Goal: Transaction & Acquisition: Purchase product/service

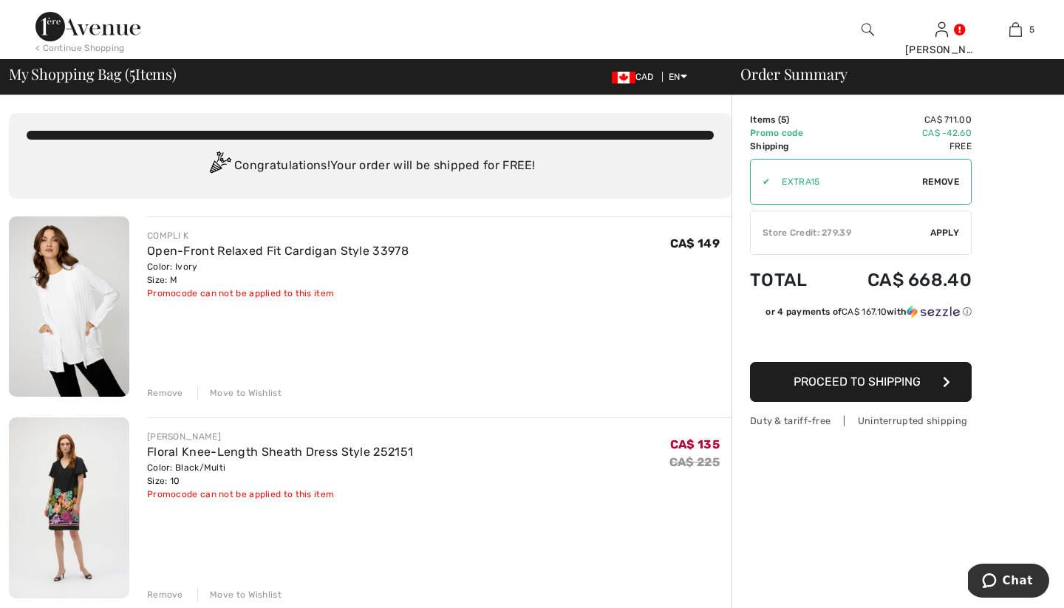
click at [819, 233] on div "Store Credit: 279.39" at bounding box center [841, 232] width 180 height 13
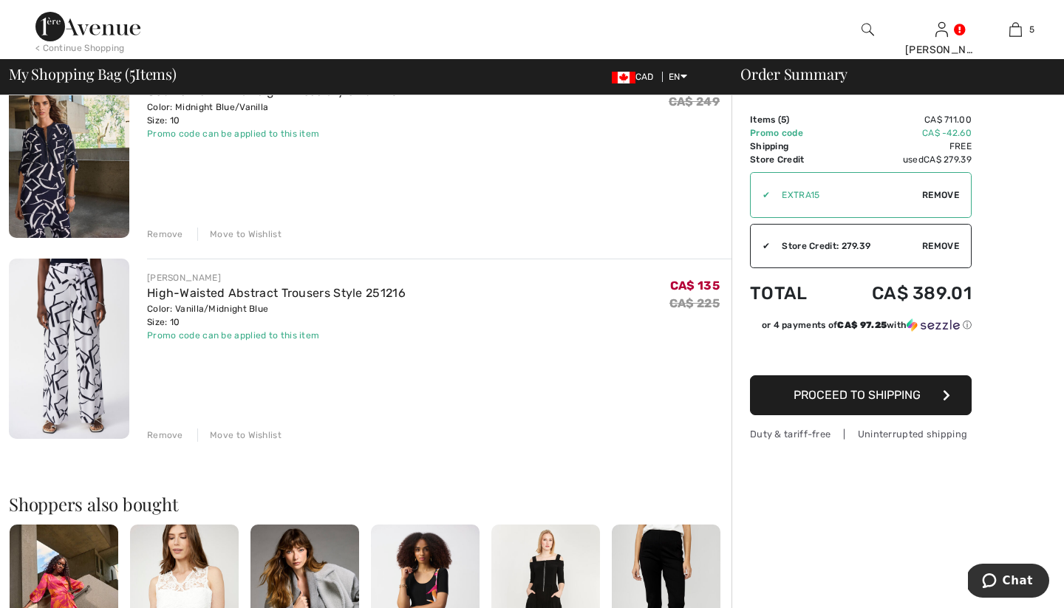
scroll to position [764, 0]
click at [88, 339] on img at bounding box center [69, 348] width 120 height 180
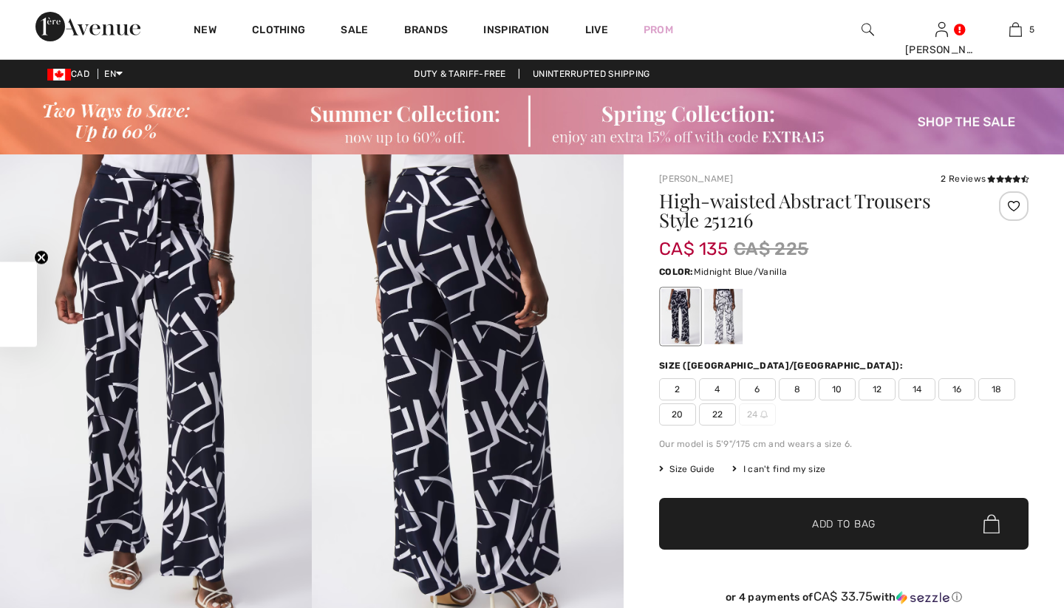
click at [836, 385] on span "10" at bounding box center [837, 389] width 37 height 22
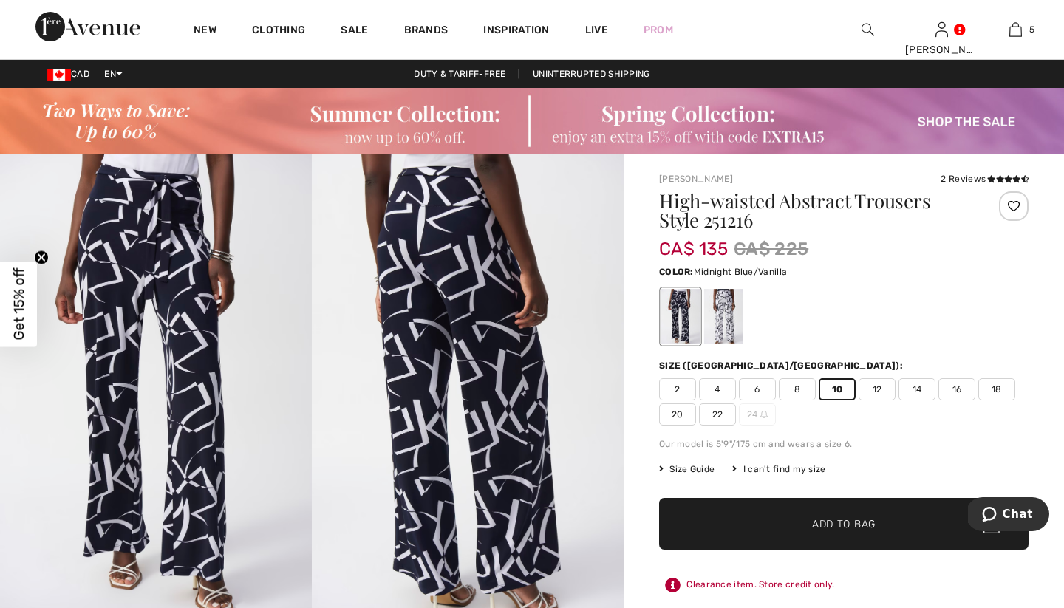
click at [819, 517] on span "Add to Bag" at bounding box center [844, 525] width 64 height 16
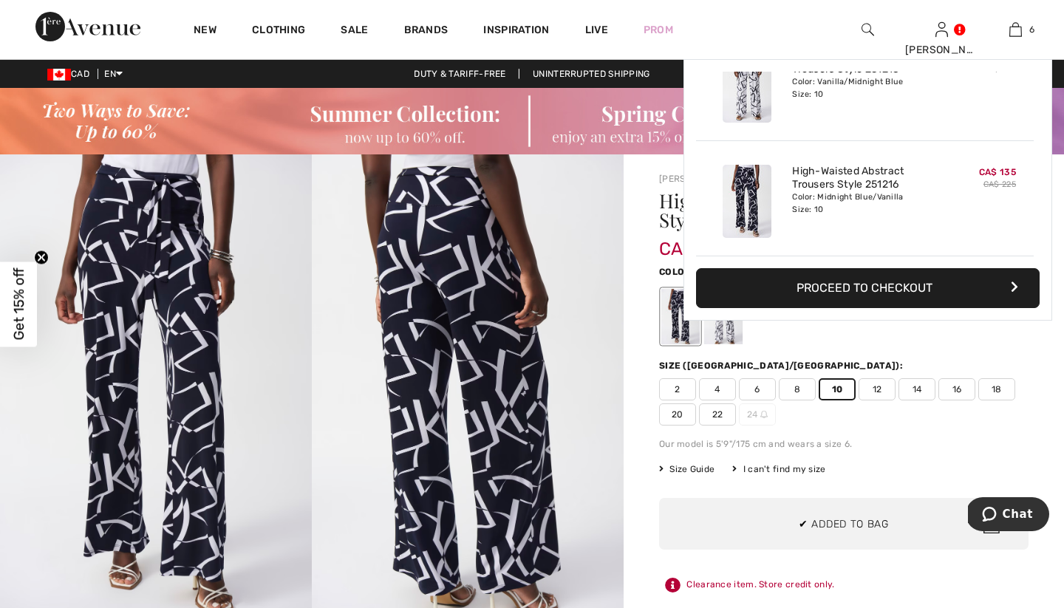
scroll to position [507, 0]
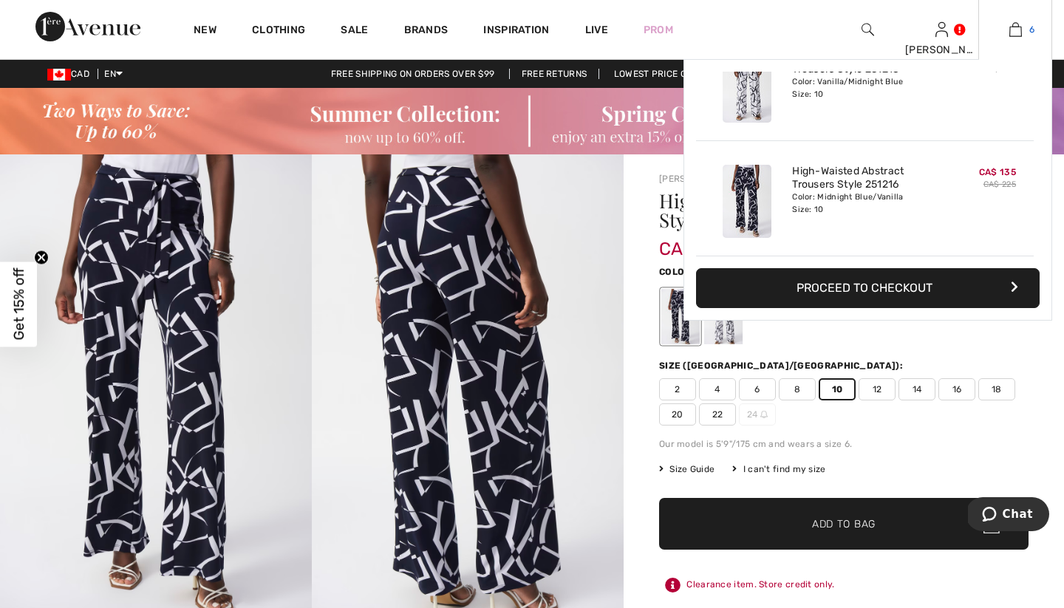
click at [1014, 25] on img at bounding box center [1016, 30] width 13 height 18
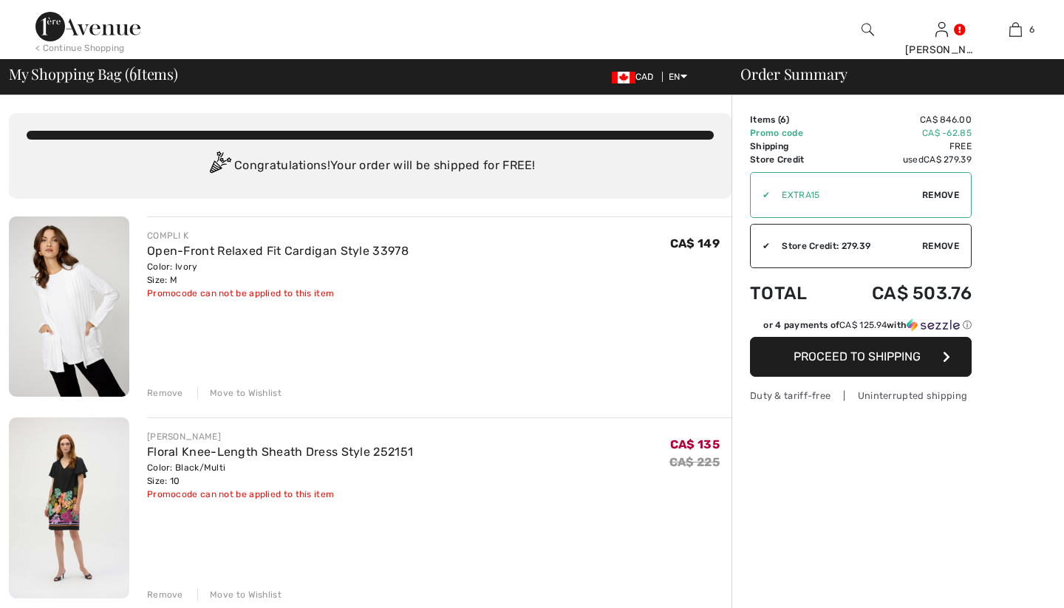
checkbox input "true"
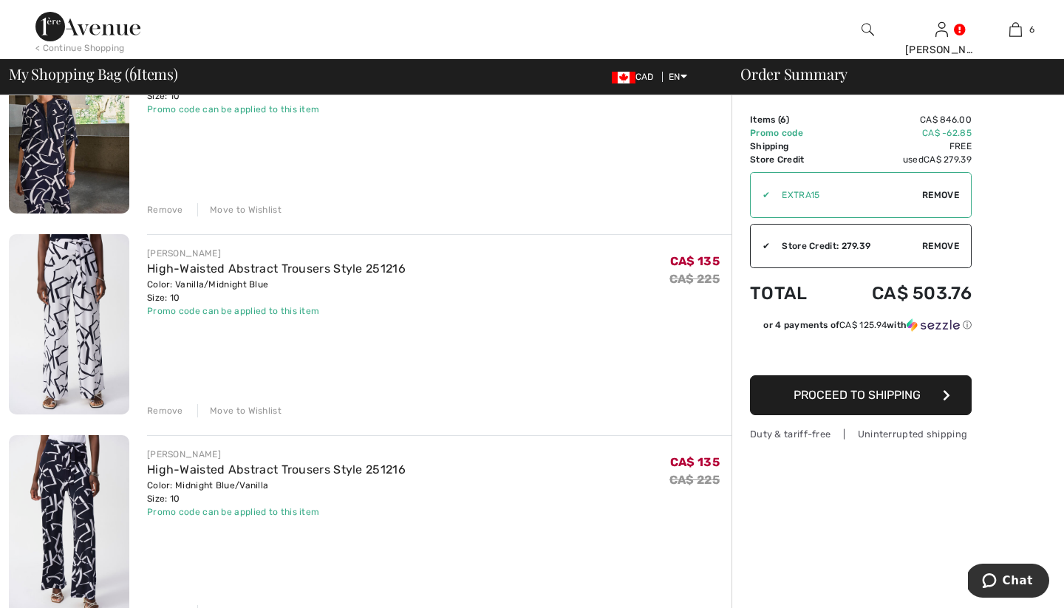
click at [166, 408] on div "Remove" at bounding box center [165, 410] width 36 height 13
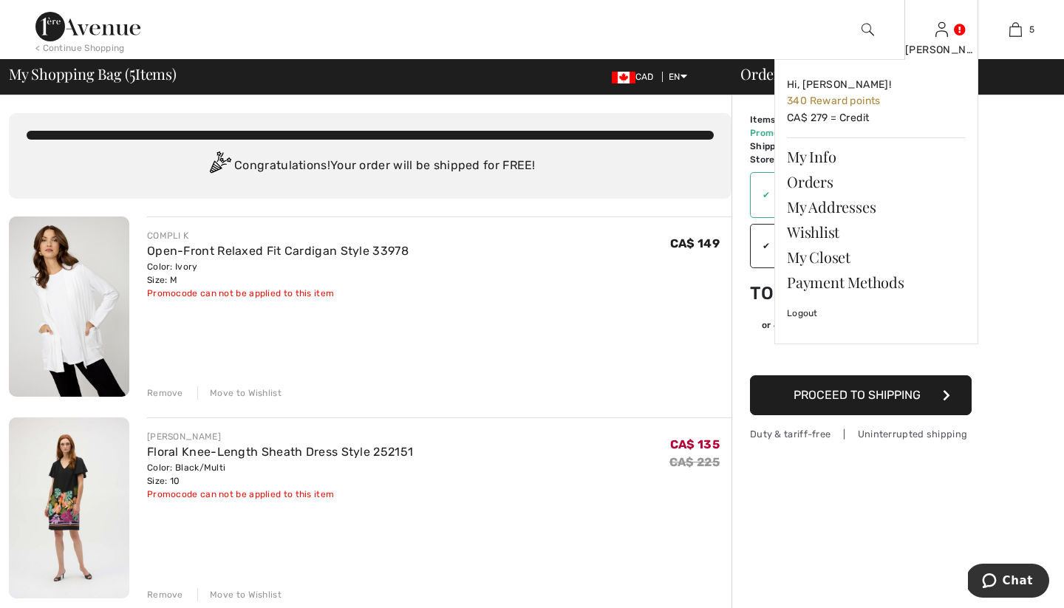
click at [948, 26] on link at bounding box center [942, 29] width 13 height 14
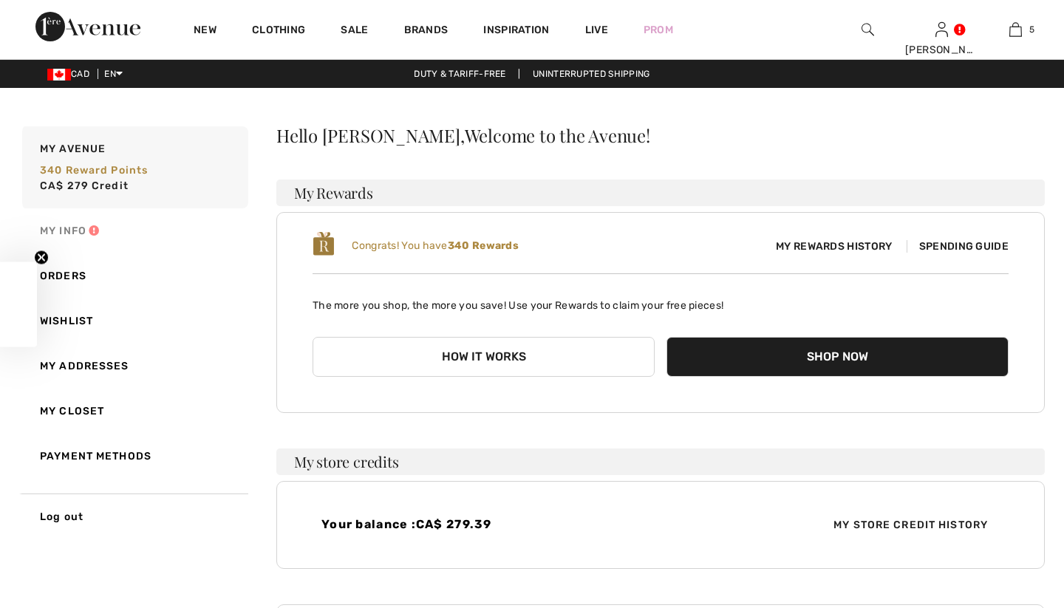
checkbox input "true"
click at [60, 227] on link "My Info" at bounding box center [133, 230] width 229 height 45
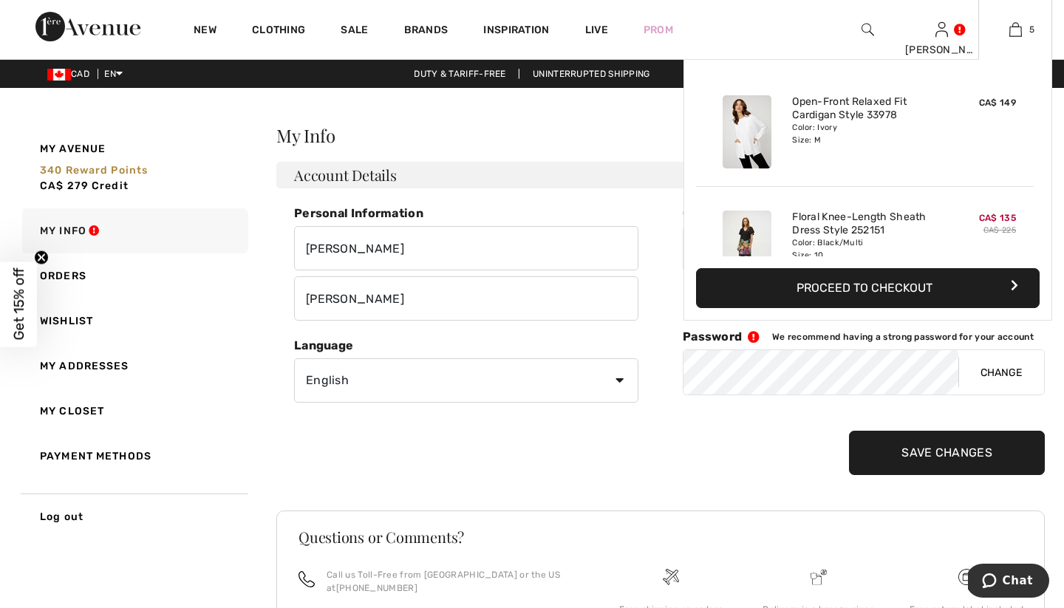
click at [848, 283] on button "Proceed to Checkout" at bounding box center [868, 288] width 344 height 40
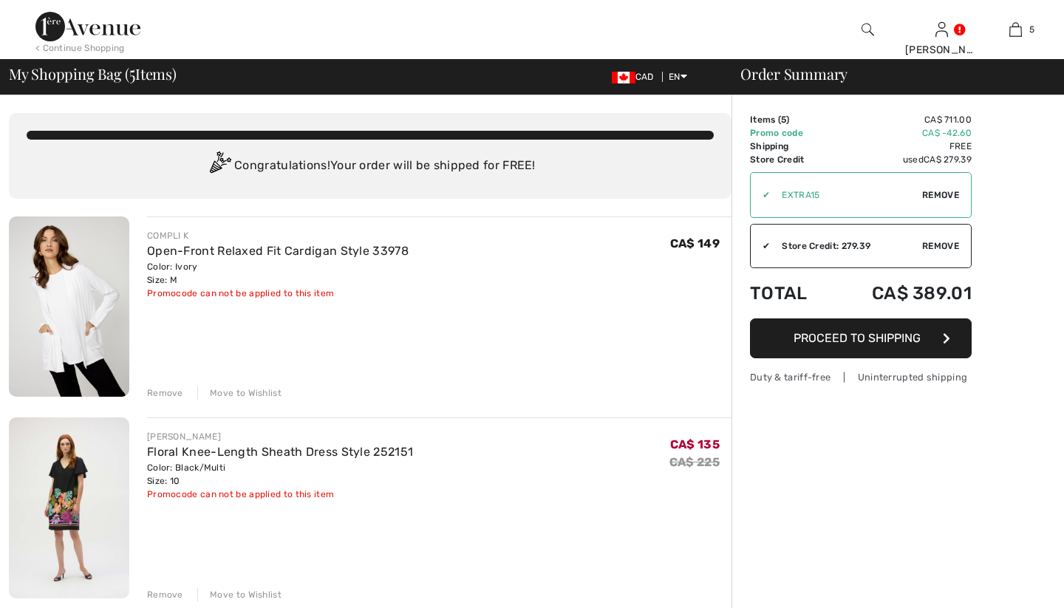
checkbox input "true"
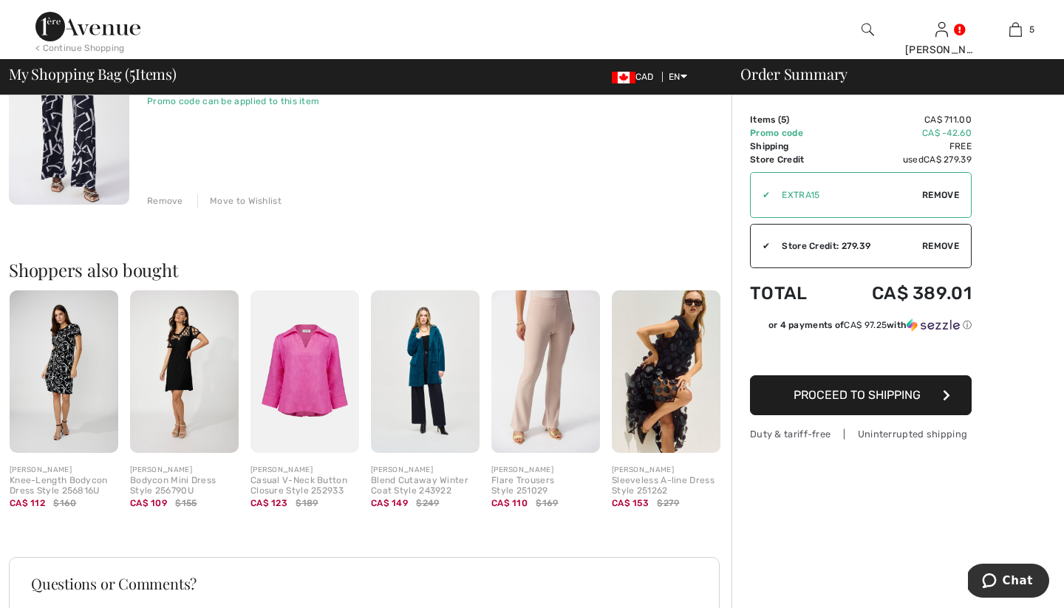
scroll to position [998, 0]
click at [423, 375] on img at bounding box center [425, 371] width 109 height 163
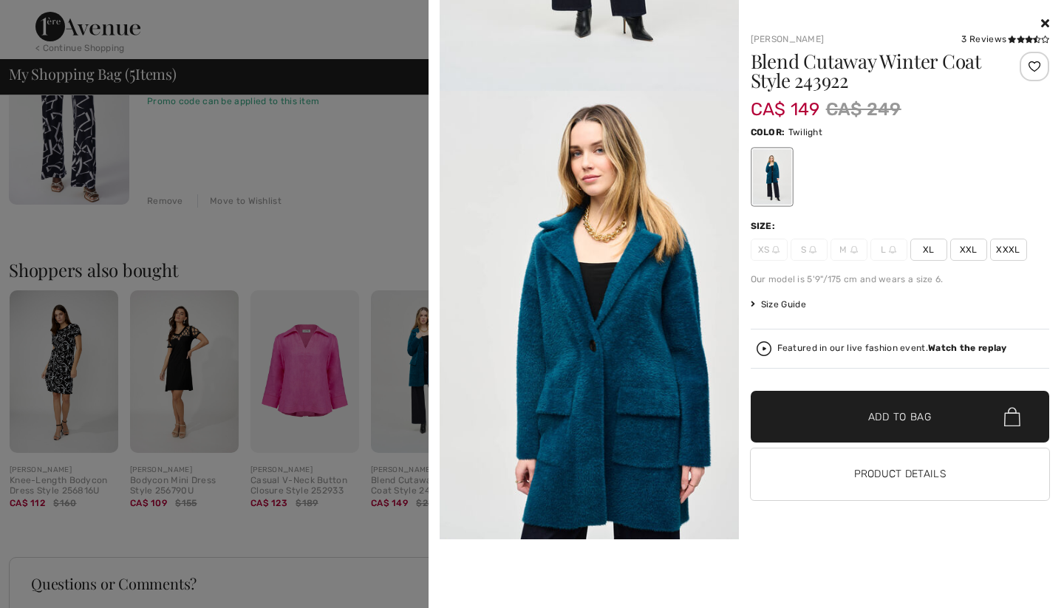
scroll to position [358, 0]
click at [1045, 16] on div at bounding box center [900, 24] width 299 height 18
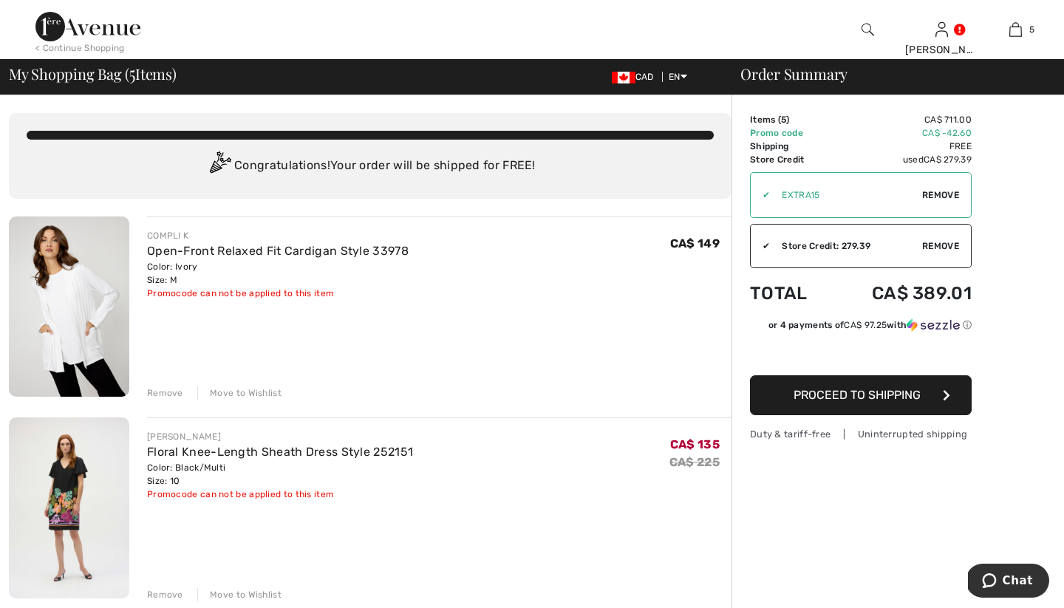
scroll to position [0, 0]
click at [852, 395] on span "Proceed to Shipping" at bounding box center [857, 395] width 127 height 14
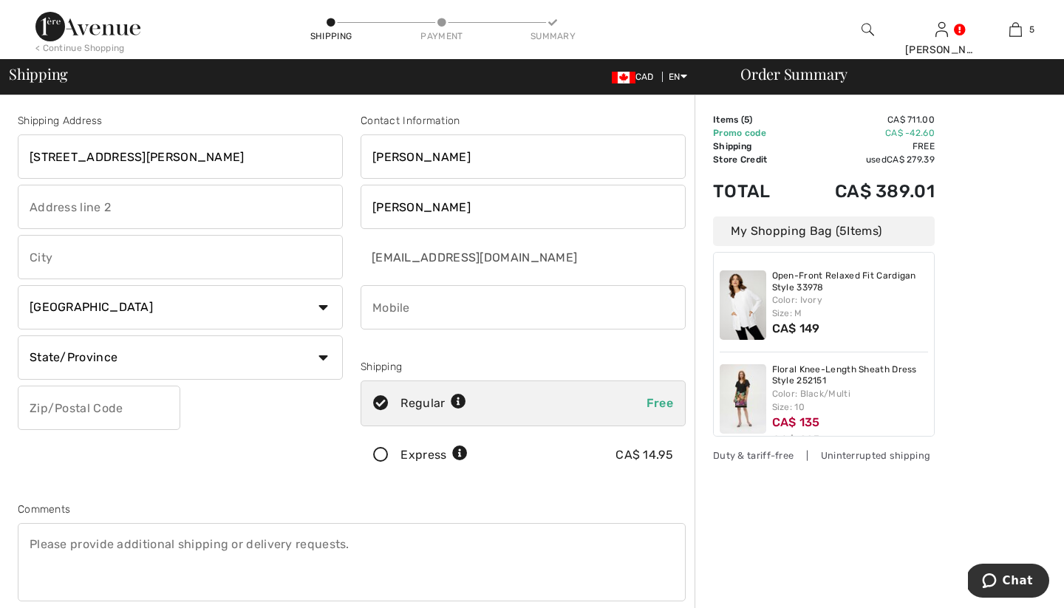
type input "[STREET_ADDRESS][PERSON_NAME]"
type input "[GEOGRAPHIC_DATA]"
type input "G1T0A9"
click at [616, 319] on input "phone" at bounding box center [523, 307] width 325 height 44
click at [372, 305] on input "phone" at bounding box center [523, 307] width 325 height 44
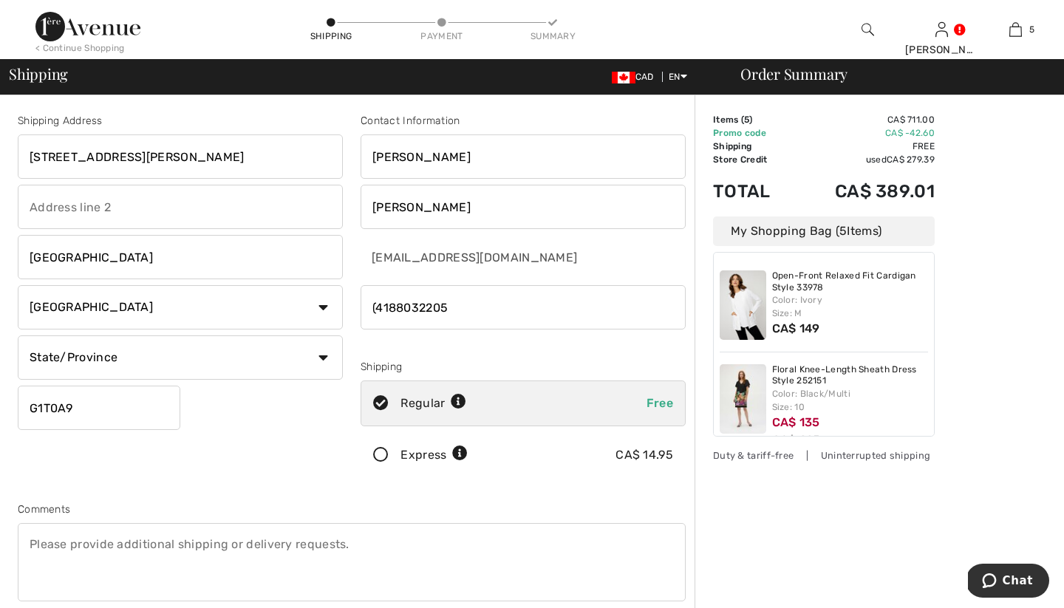
type input "4188032205"
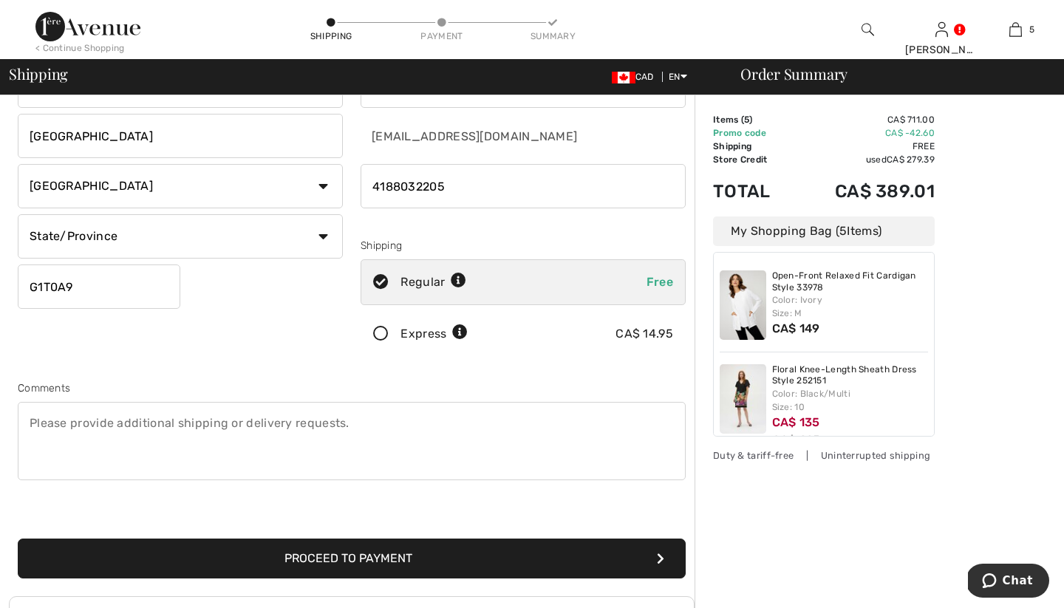
scroll to position [107, 0]
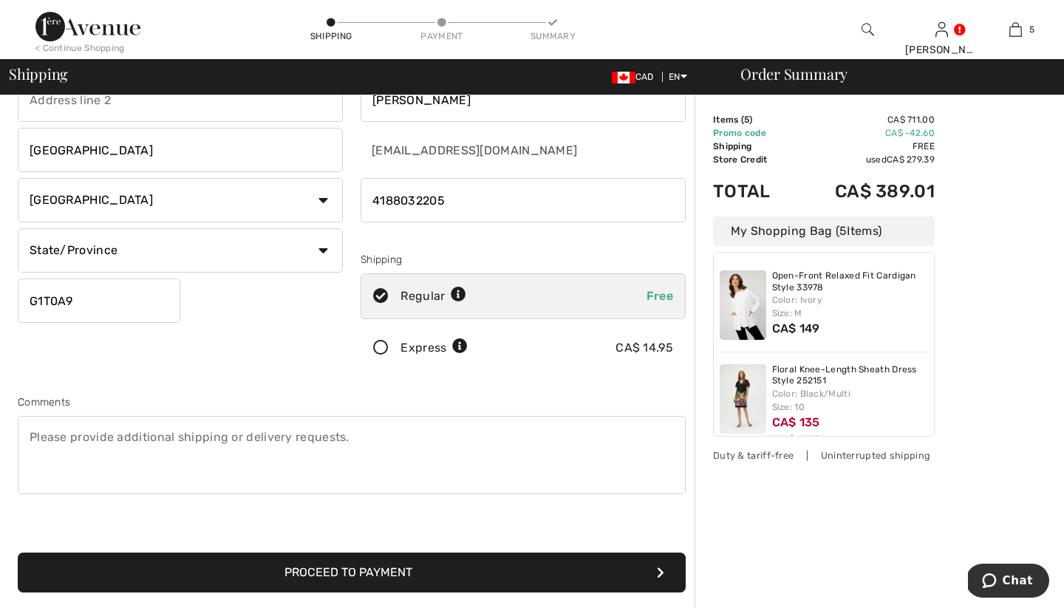
click at [401, 570] on button "Proceed to Payment" at bounding box center [352, 573] width 668 height 40
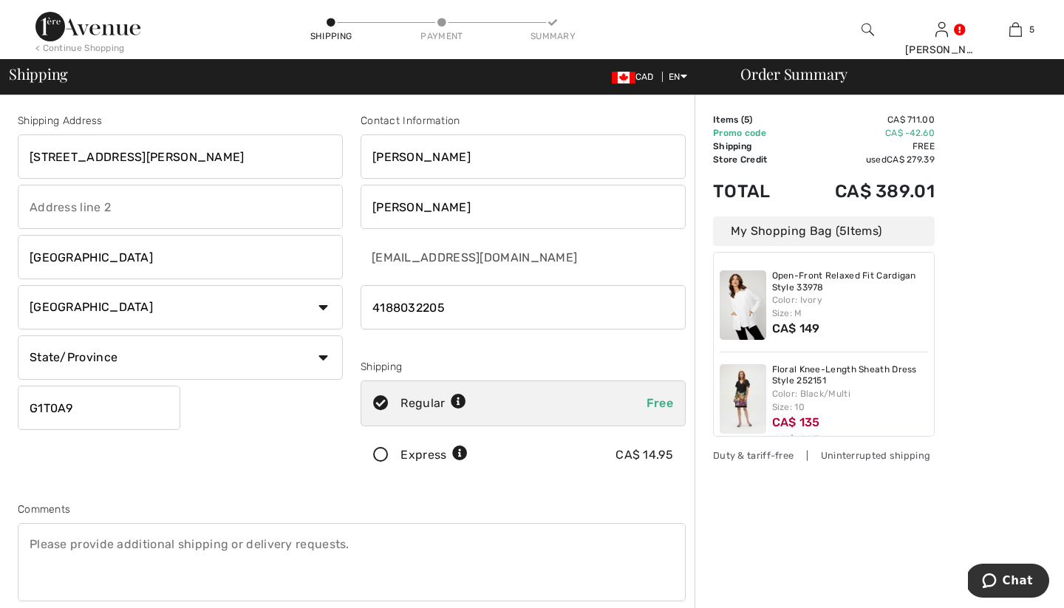
scroll to position [0, 0]
select select "QC"
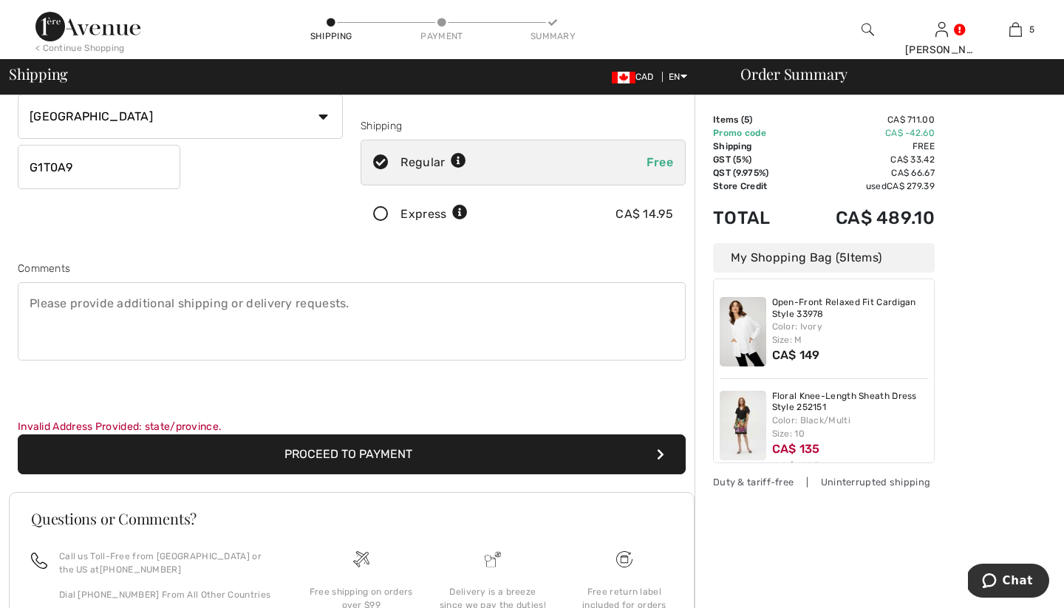
scroll to position [242, 0]
click at [370, 453] on button "Proceed to Payment" at bounding box center [352, 454] width 668 height 40
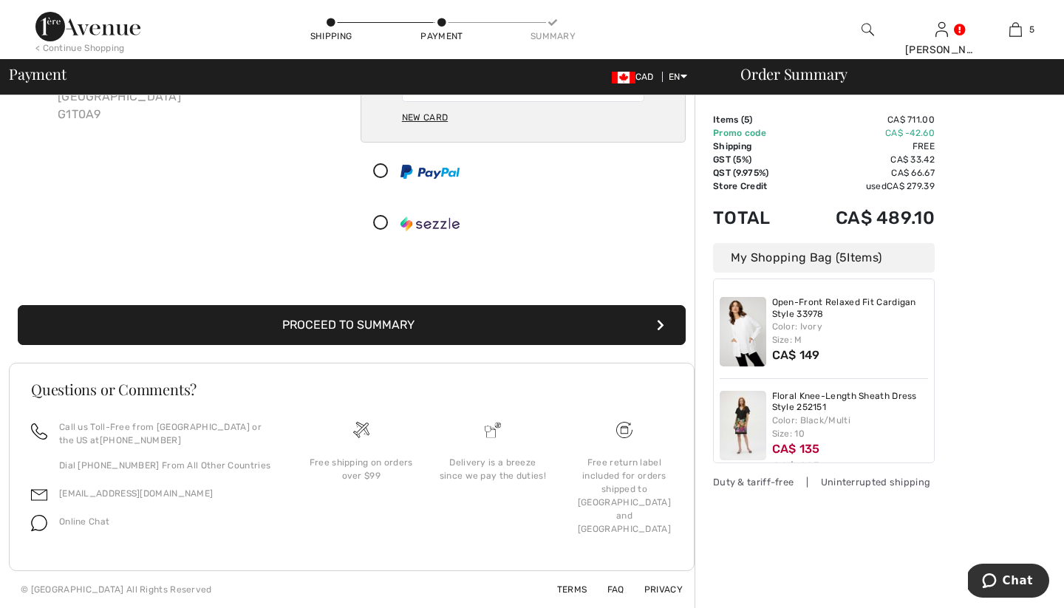
scroll to position [163, 0]
click at [79, 518] on span "Online Chat" at bounding box center [84, 522] width 50 height 10
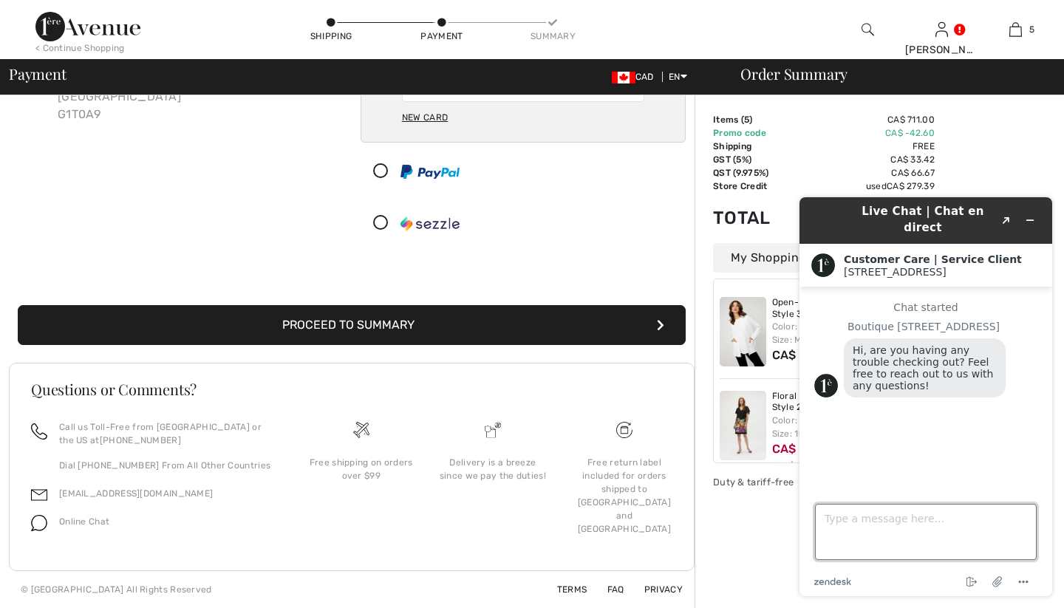
click at [831, 517] on textarea "Type a message here..." at bounding box center [926, 532] width 222 height 56
type textarea "Hello"
type textarea "Could I apply a gift certificate ?"
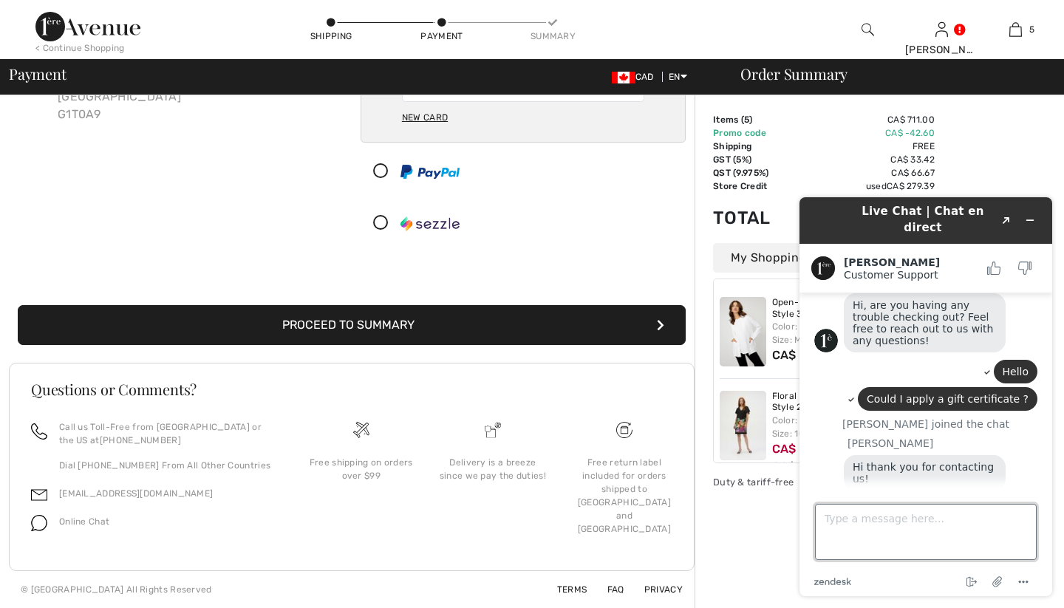
scroll to position [126, 0]
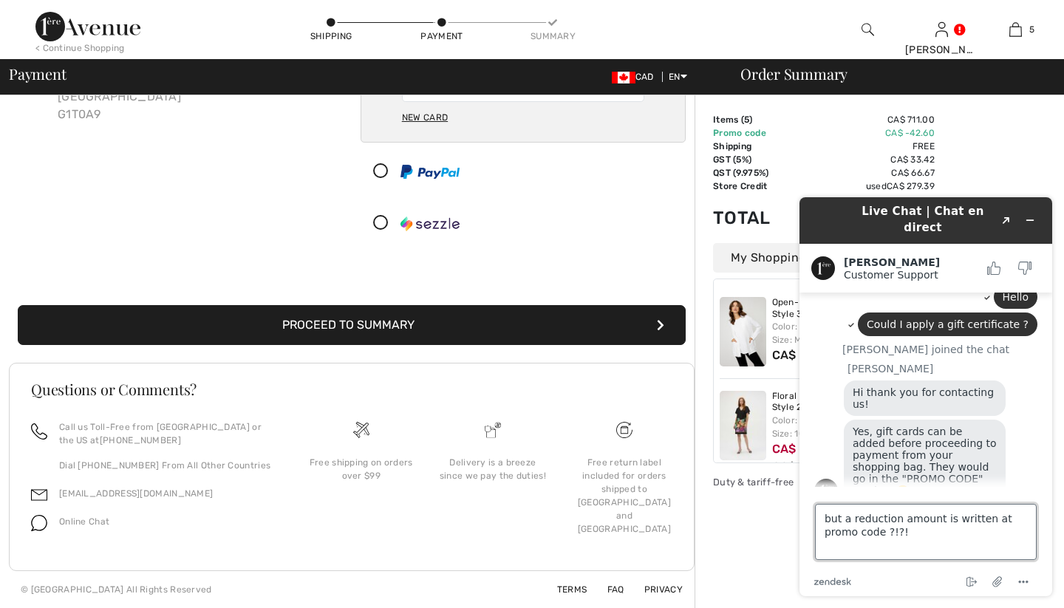
type textarea "but a reduction amount is written at promo code ?!?!?"
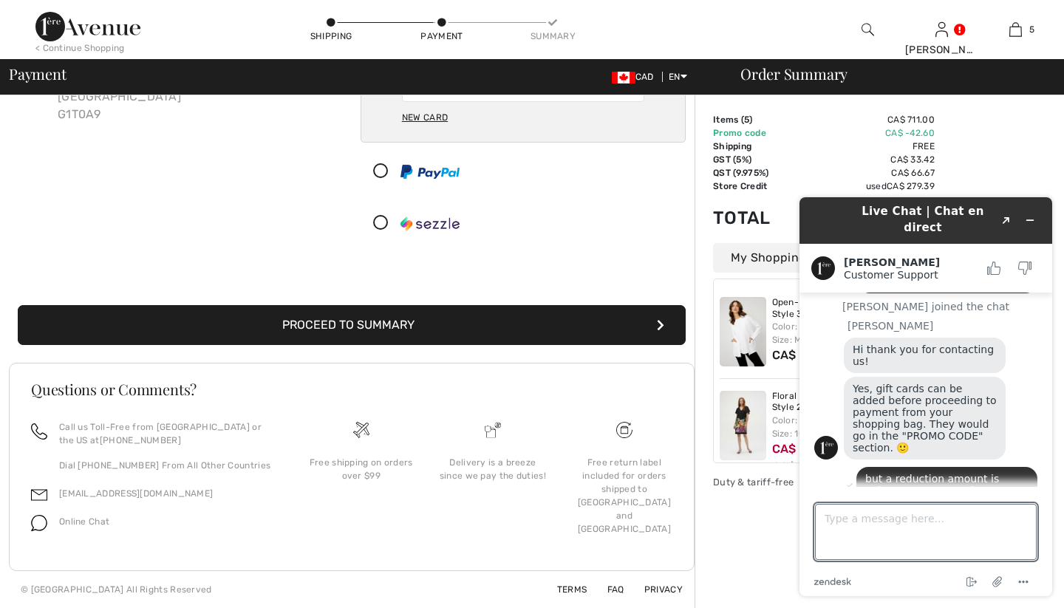
click at [751, 134] on td "Promo code" at bounding box center [753, 132] width 81 height 13
click at [721, 133] on td "Promo code" at bounding box center [753, 132] width 81 height 13
click at [827, 519] on textarea "Type a message here..." at bounding box center [926, 532] width 222 height 56
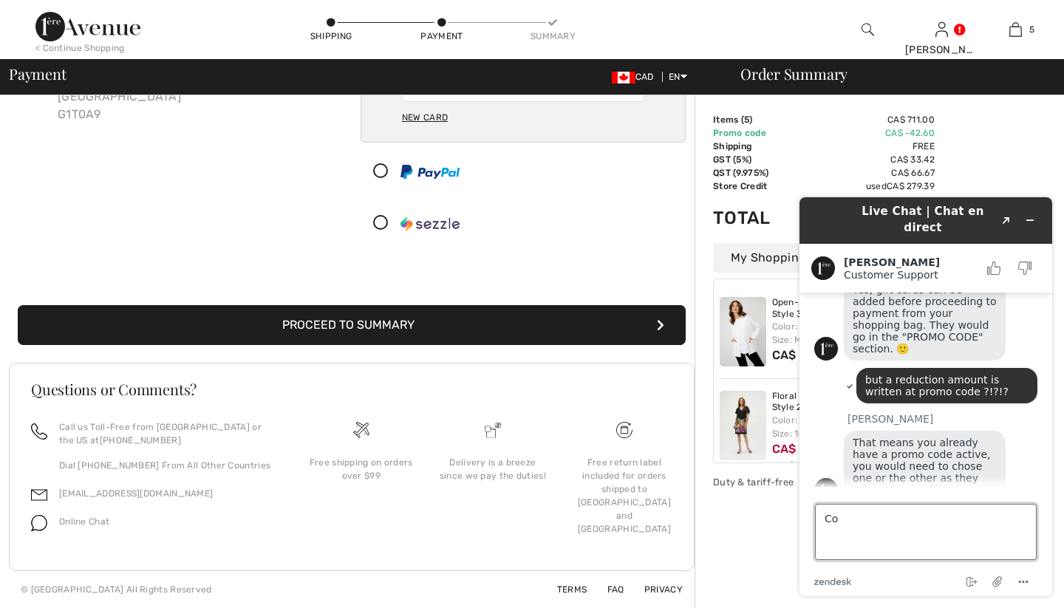
type textarea "C"
type textarea "ok, thanks !"
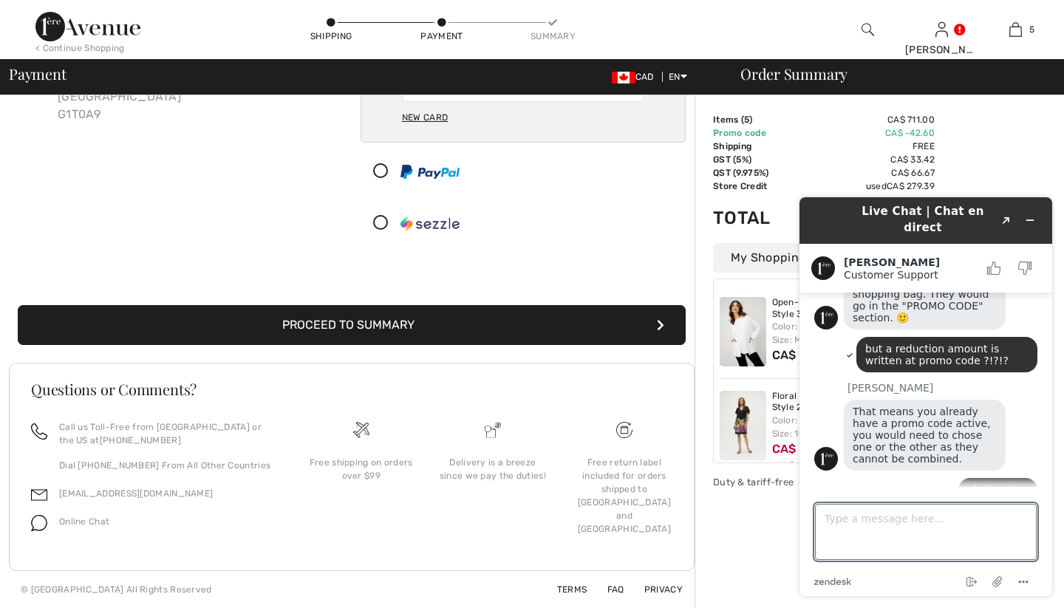
click at [1008, 168] on div "Order Summary Details Items ( 5 ) CA$ 711.00 Promo code CA$ -42.60 Shipping Fre…" at bounding box center [880, 270] width 370 height 676
click at [1029, 215] on icon "Minimize widget" at bounding box center [1030, 220] width 10 height 10
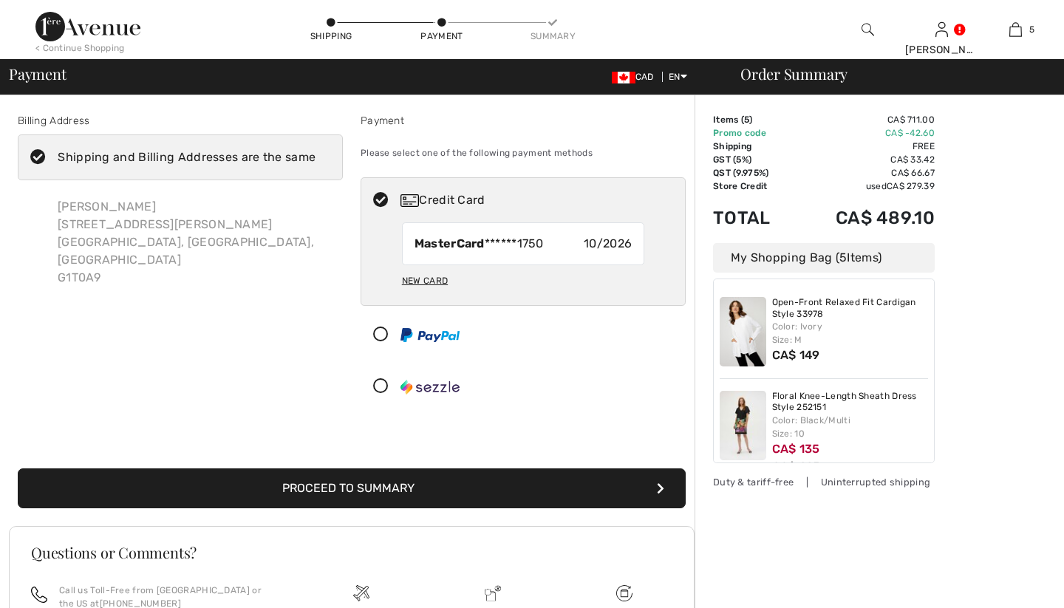
scroll to position [0, 0]
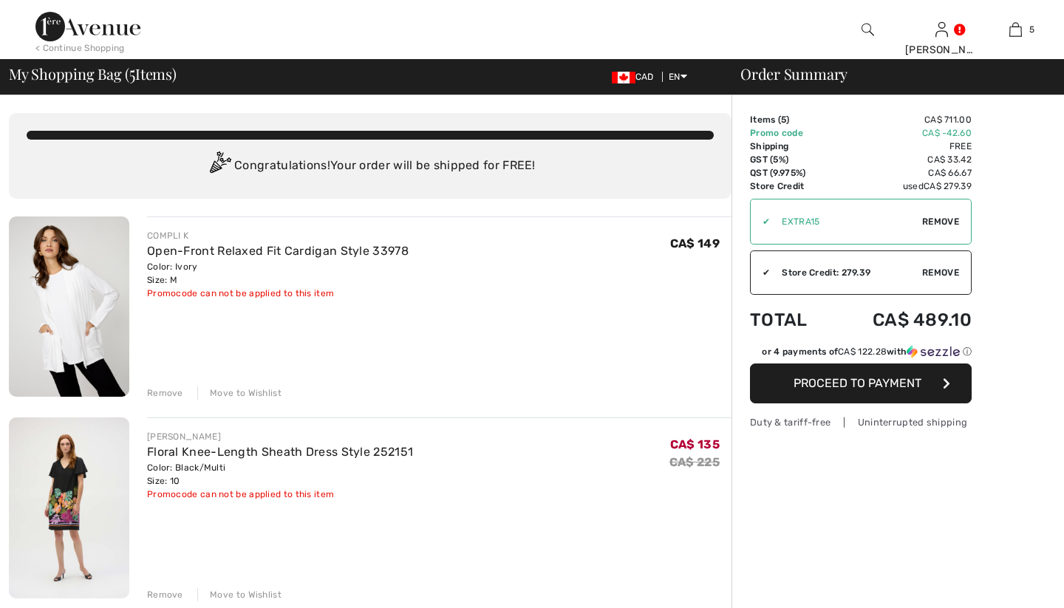
checkbox input "true"
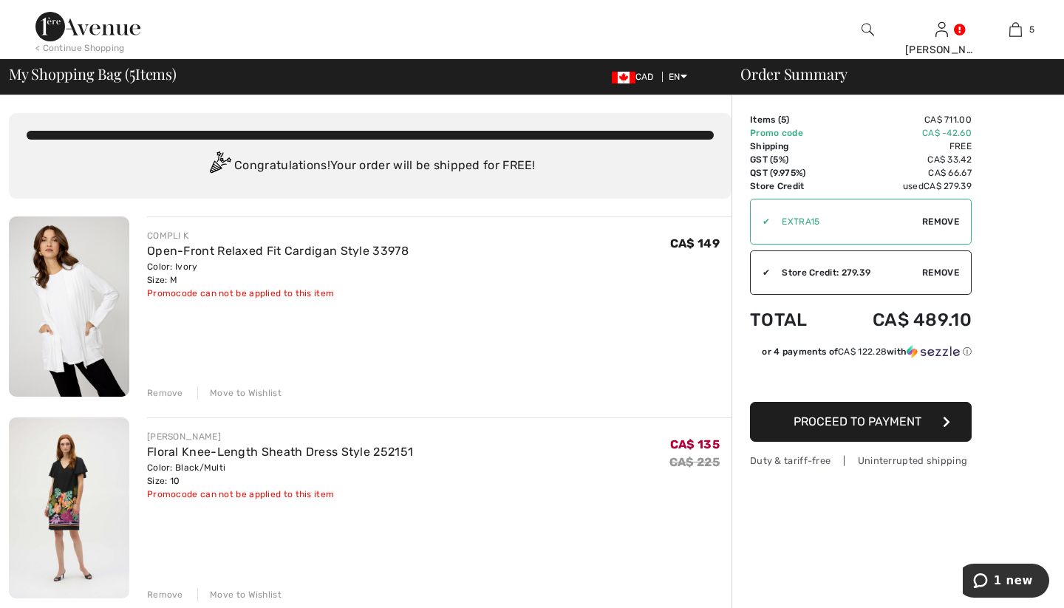
click at [941, 218] on span "Remove" at bounding box center [940, 221] width 37 height 13
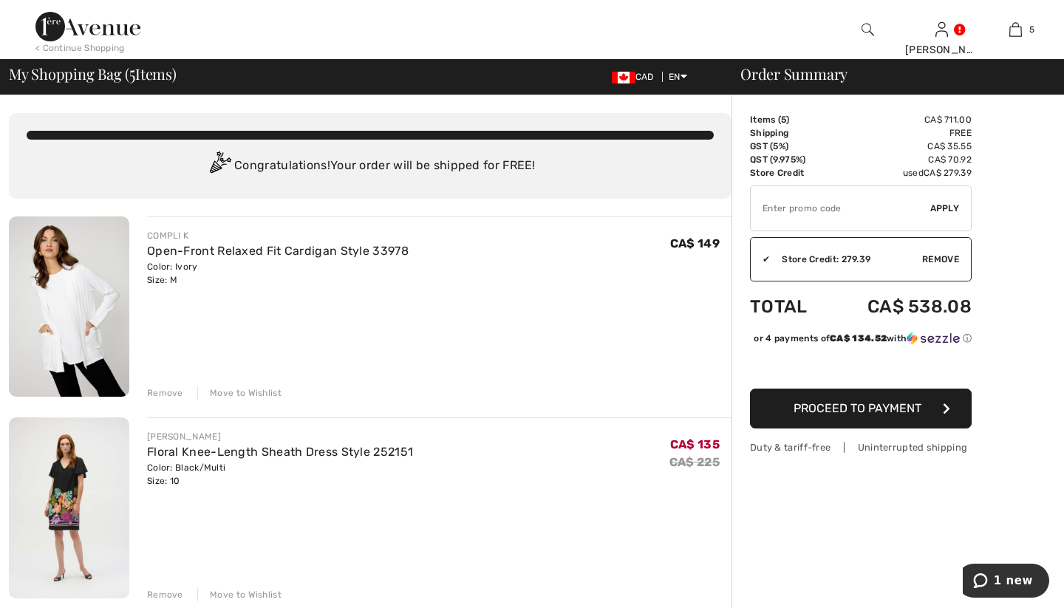
click at [763, 208] on input "TEXT" at bounding box center [841, 208] width 180 height 44
type input "GC005074594"
click at [945, 205] on span "Apply" at bounding box center [945, 208] width 30 height 13
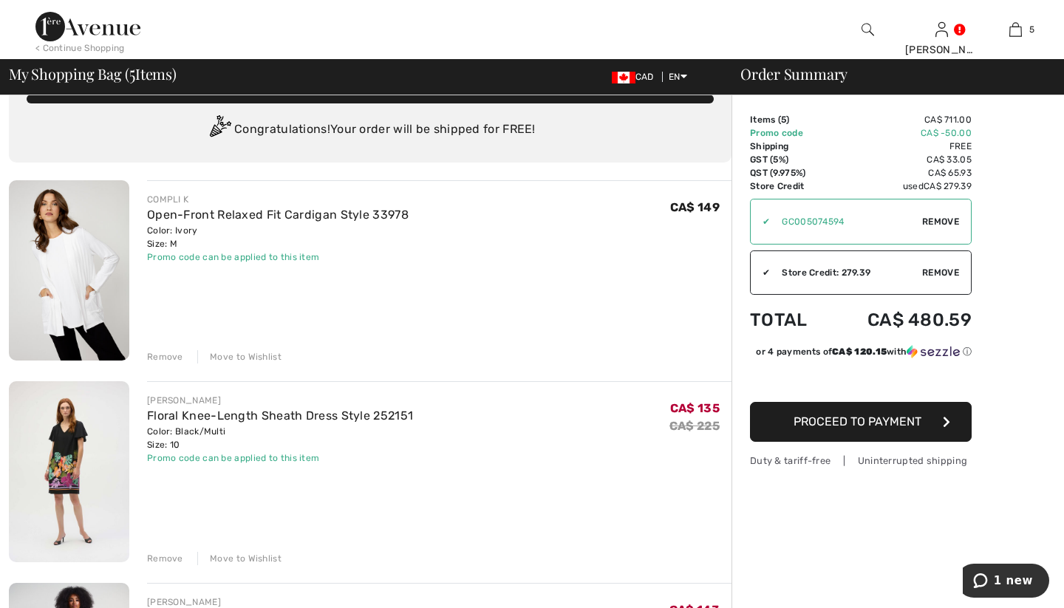
scroll to position [43, 0]
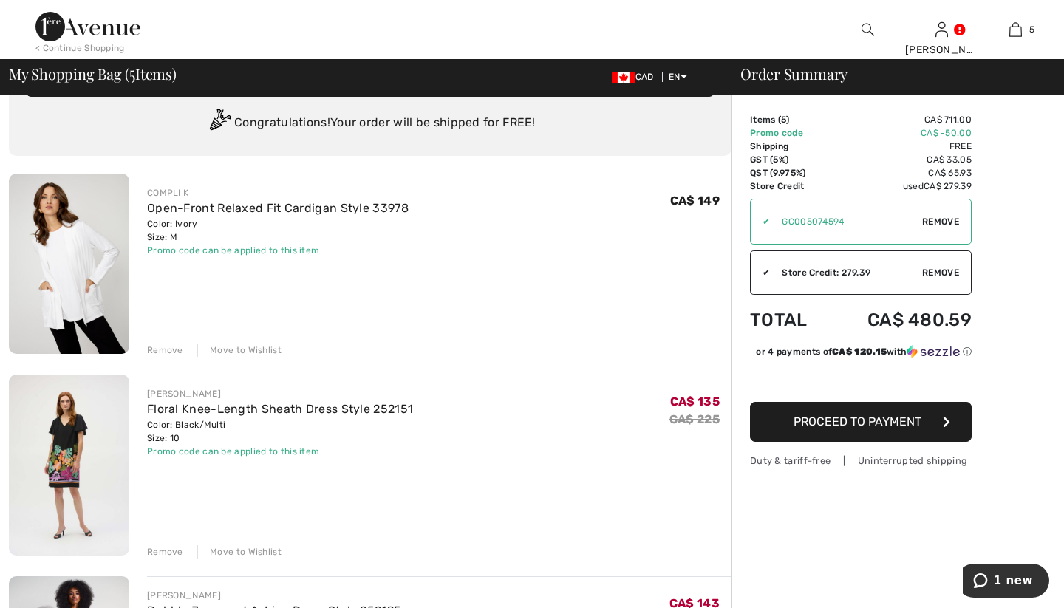
click at [850, 269] on div "Store Credit: 279.39" at bounding box center [846, 272] width 152 height 13
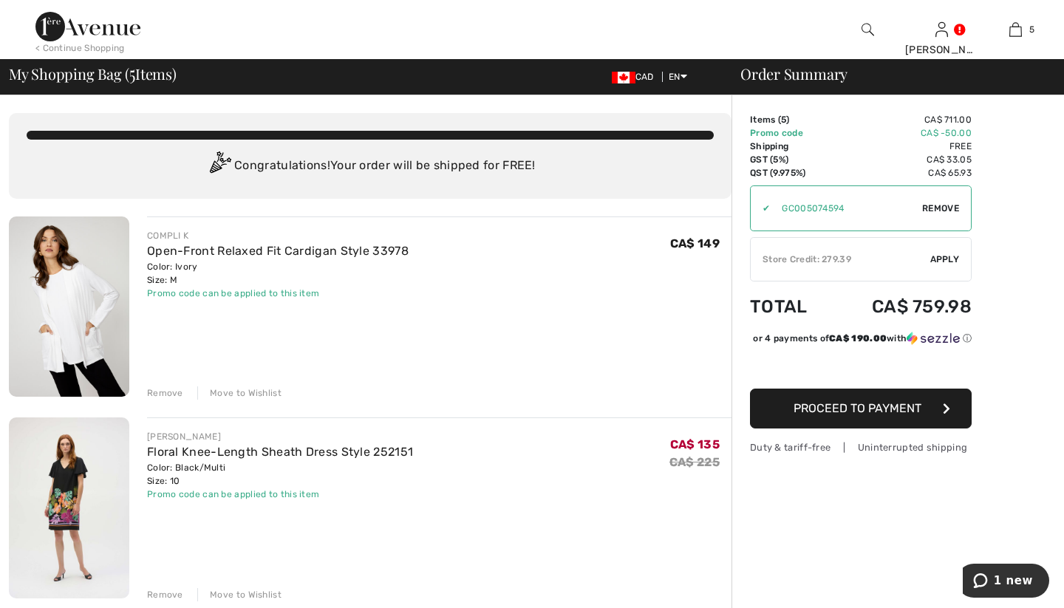
scroll to position [0, 0]
click at [944, 256] on span "Apply" at bounding box center [945, 259] width 30 height 13
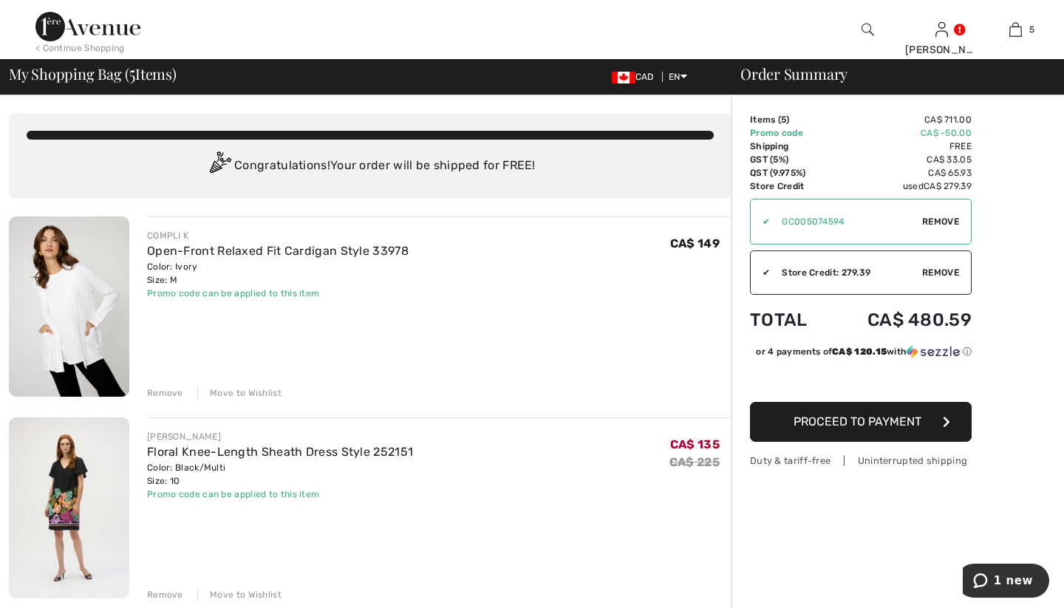
click at [939, 218] on span "Remove" at bounding box center [940, 221] width 37 height 13
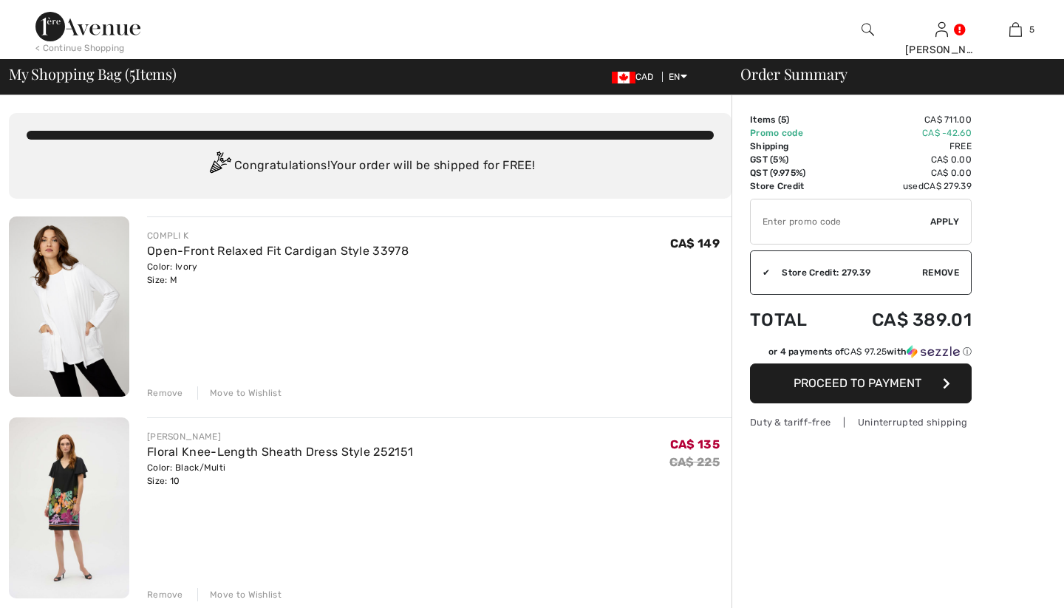
checkbox input "true"
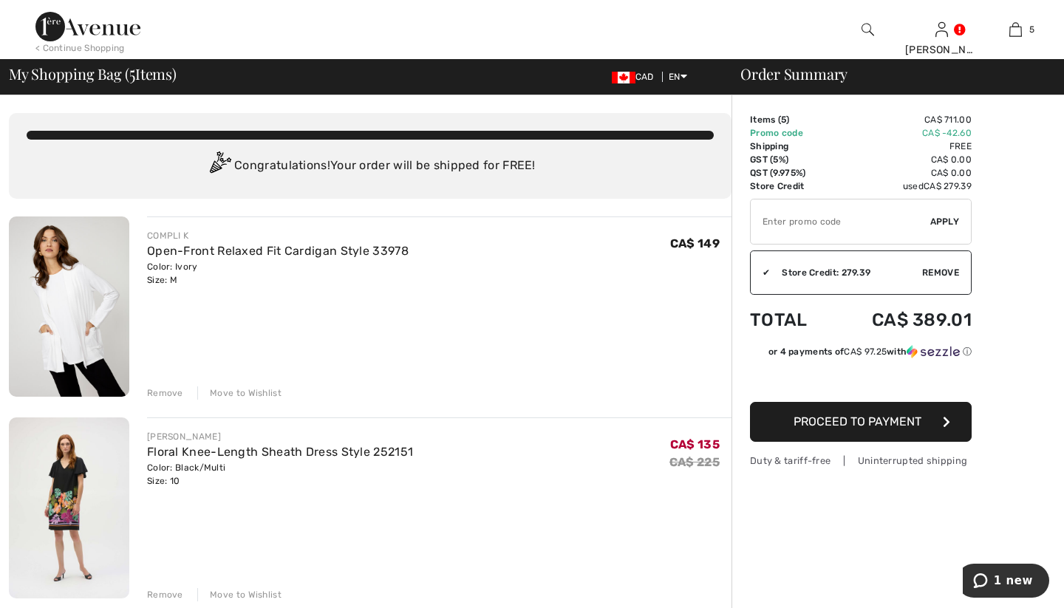
click at [939, 215] on span "Apply" at bounding box center [945, 221] width 30 height 13
click at [763, 221] on input "TEXT" at bounding box center [841, 222] width 180 height 44
type input "GC005074594"
click at [947, 216] on span "Apply" at bounding box center [945, 221] width 30 height 13
click at [936, 219] on span "Remove" at bounding box center [940, 221] width 37 height 13
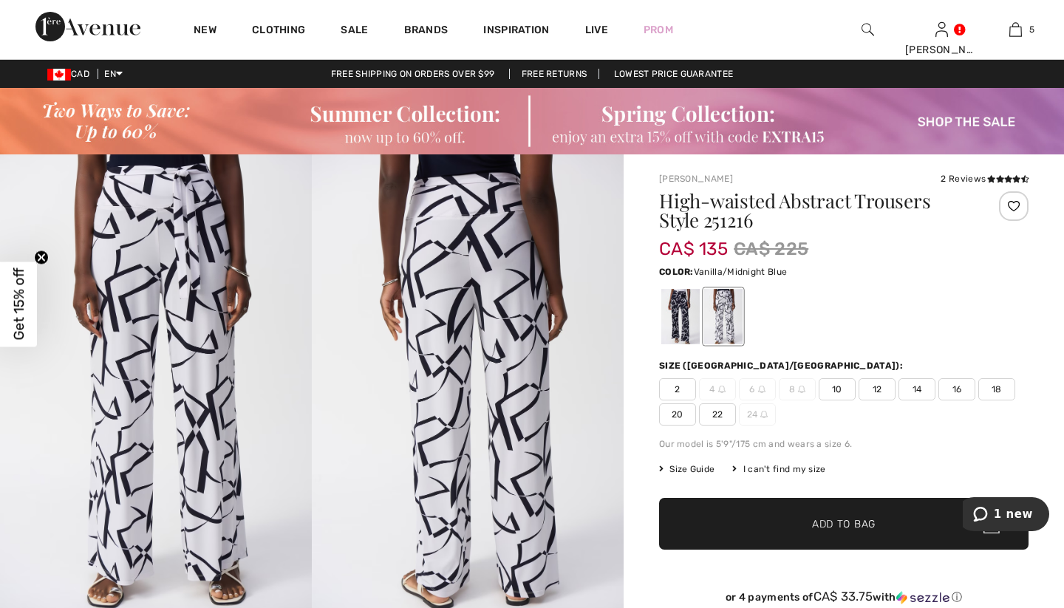
click at [988, 511] on icon "1 new" at bounding box center [980, 514] width 15 height 15
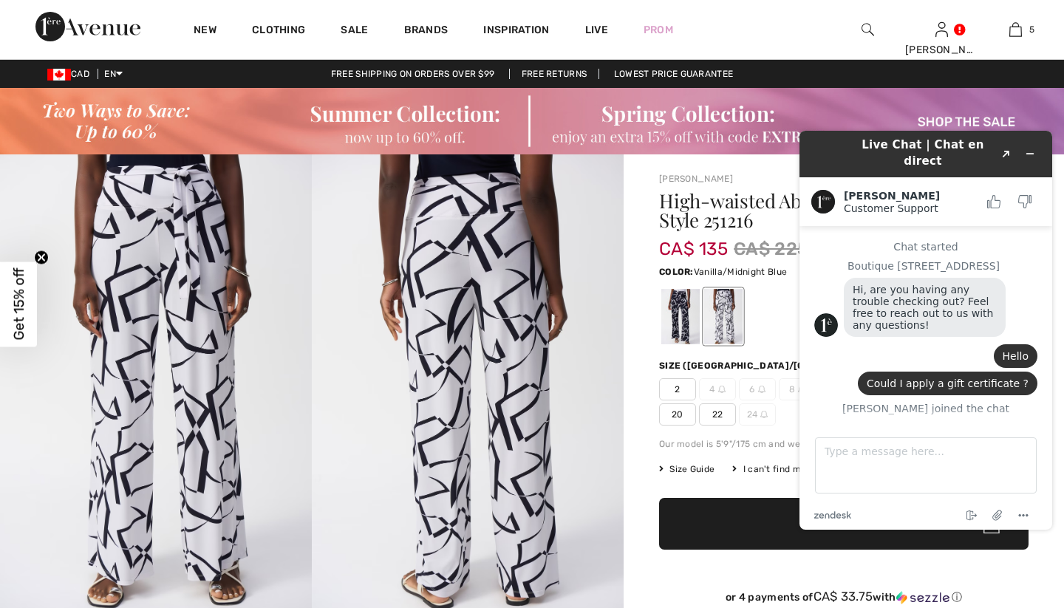
scroll to position [362, 0]
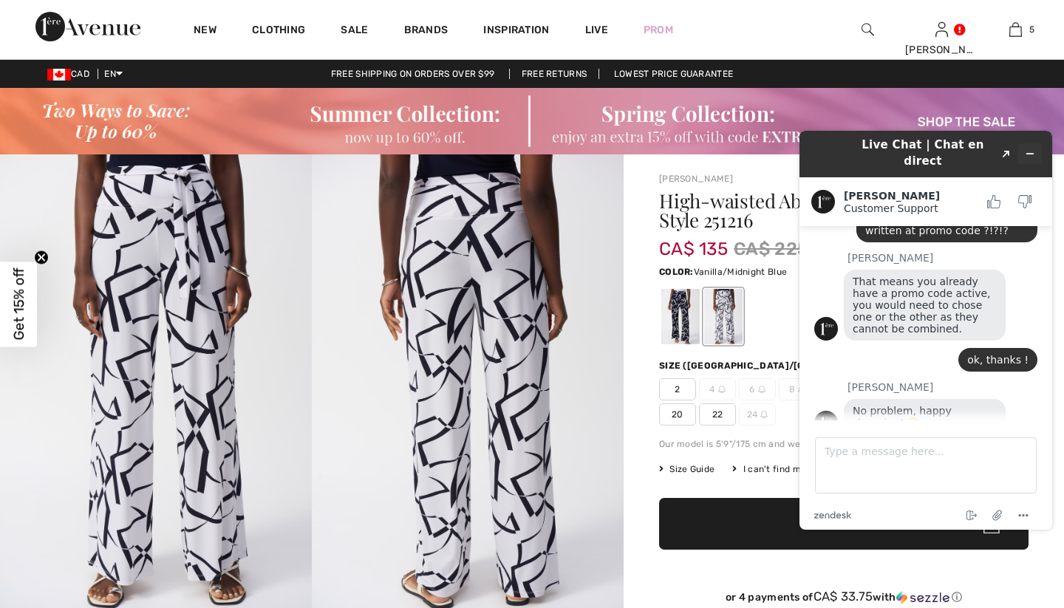
click at [1028, 149] on icon "Minimize widget" at bounding box center [1030, 154] width 10 height 10
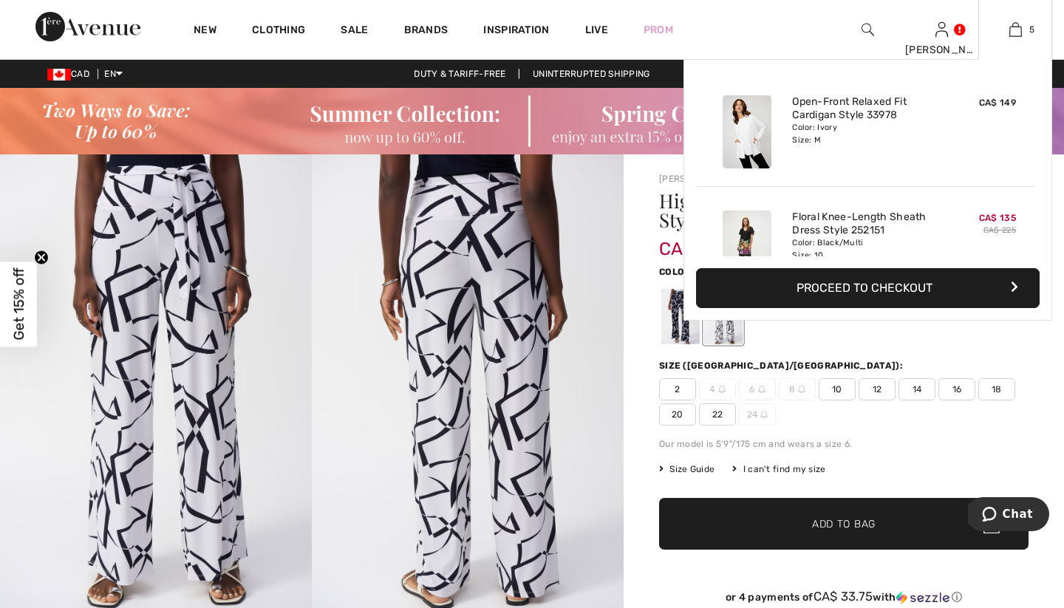
click at [882, 283] on button "Proceed to Checkout" at bounding box center [868, 288] width 344 height 40
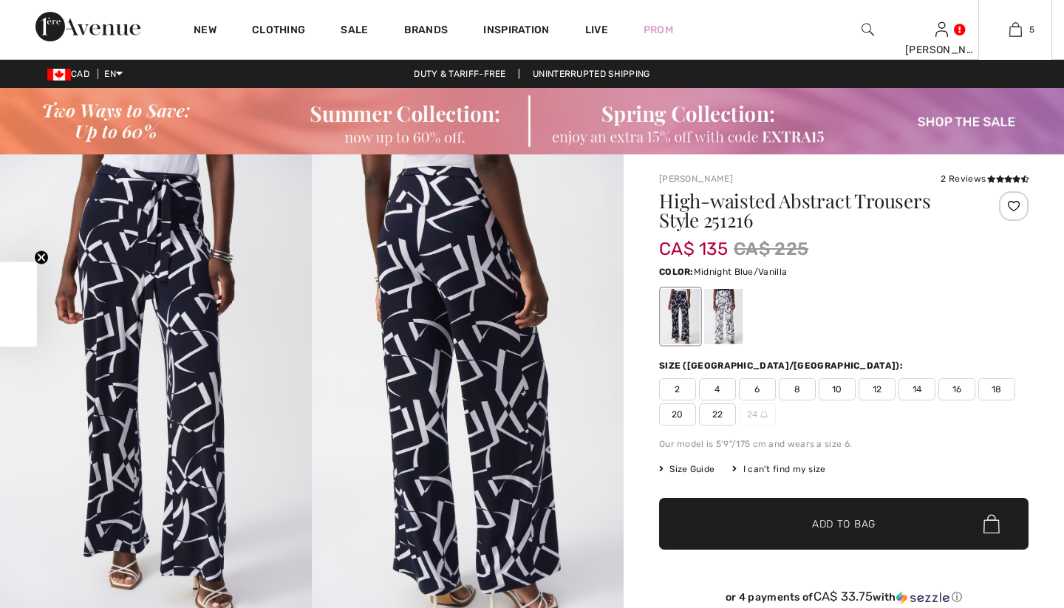
checkbox input "true"
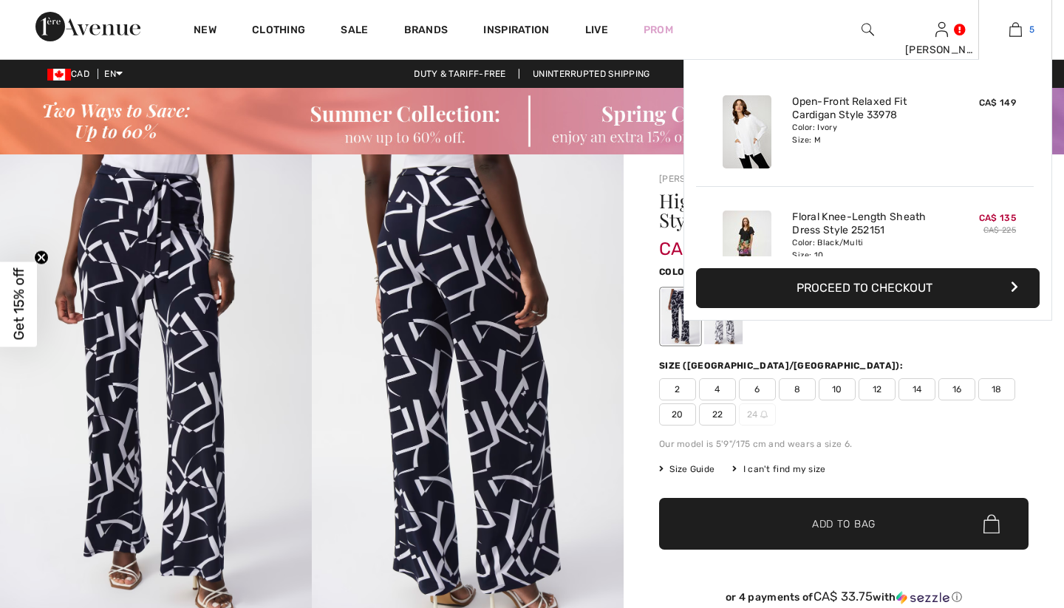
click at [1018, 24] on img at bounding box center [1016, 30] width 13 height 18
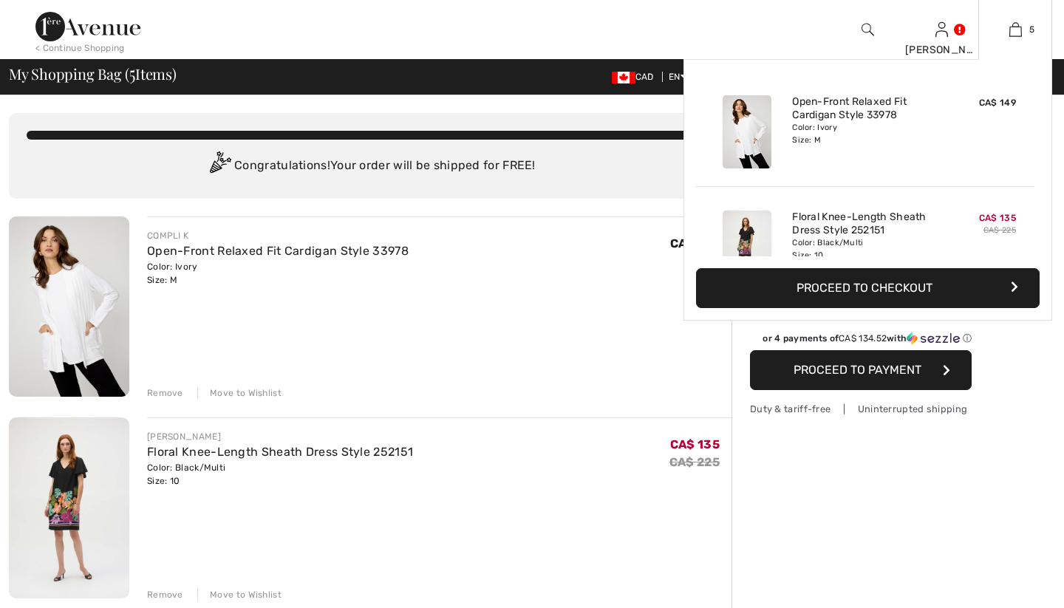
checkbox input "true"
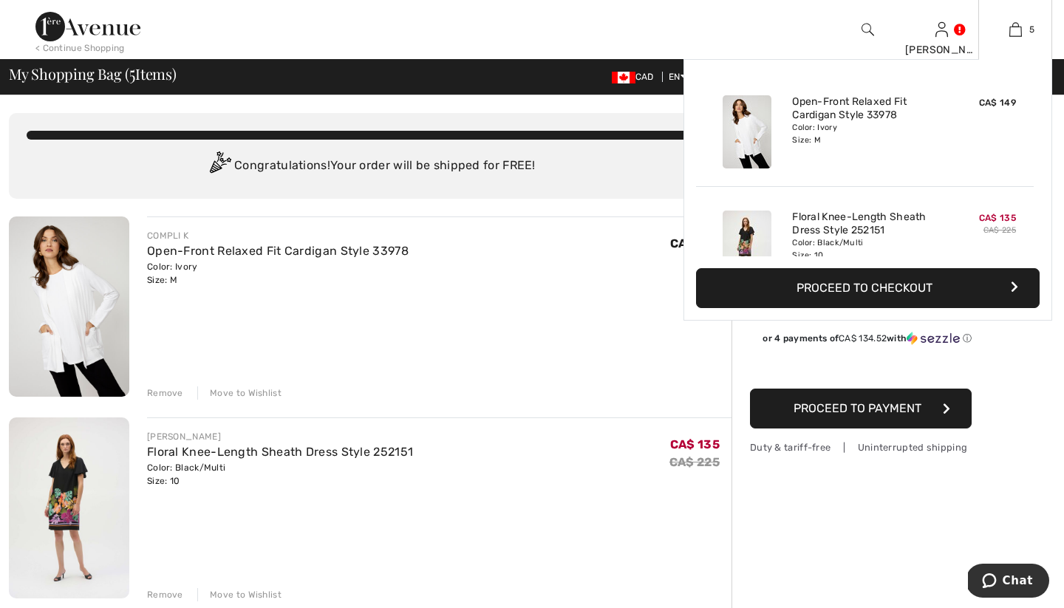
click at [883, 285] on button "Proceed to Checkout" at bounding box center [868, 288] width 344 height 40
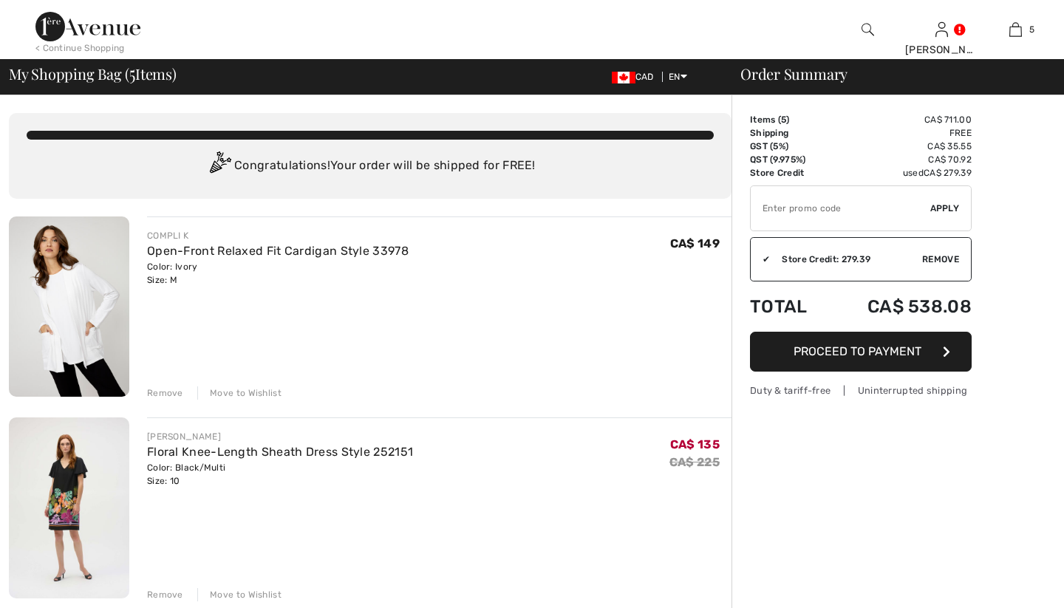
checkbox input "true"
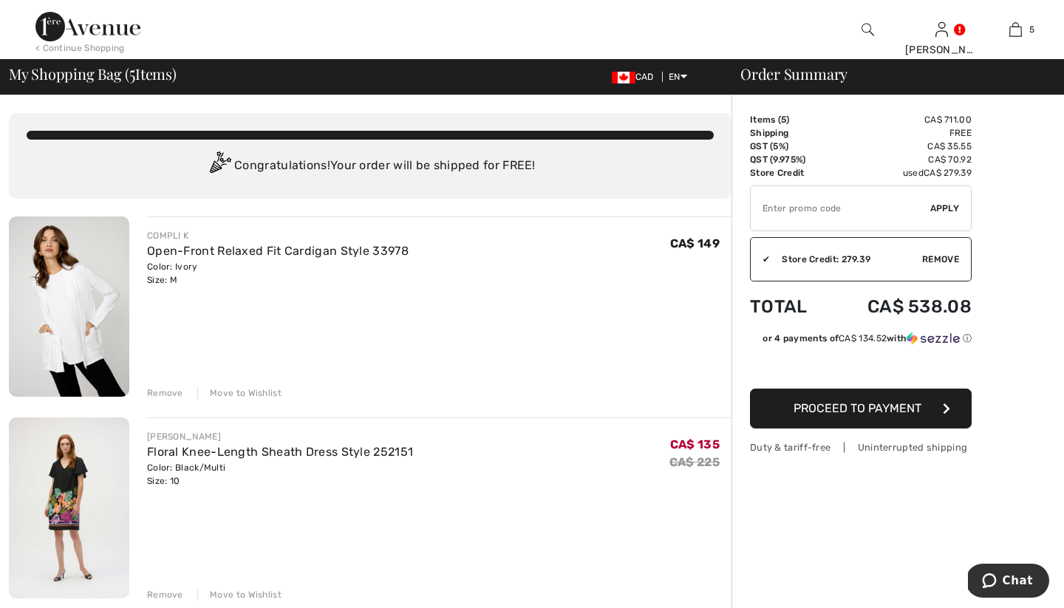
click at [762, 208] on input "TEXT" at bounding box center [841, 208] width 180 height 44
type input "EXTRA15"
click at [946, 203] on span "Apply" at bounding box center [945, 208] width 30 height 13
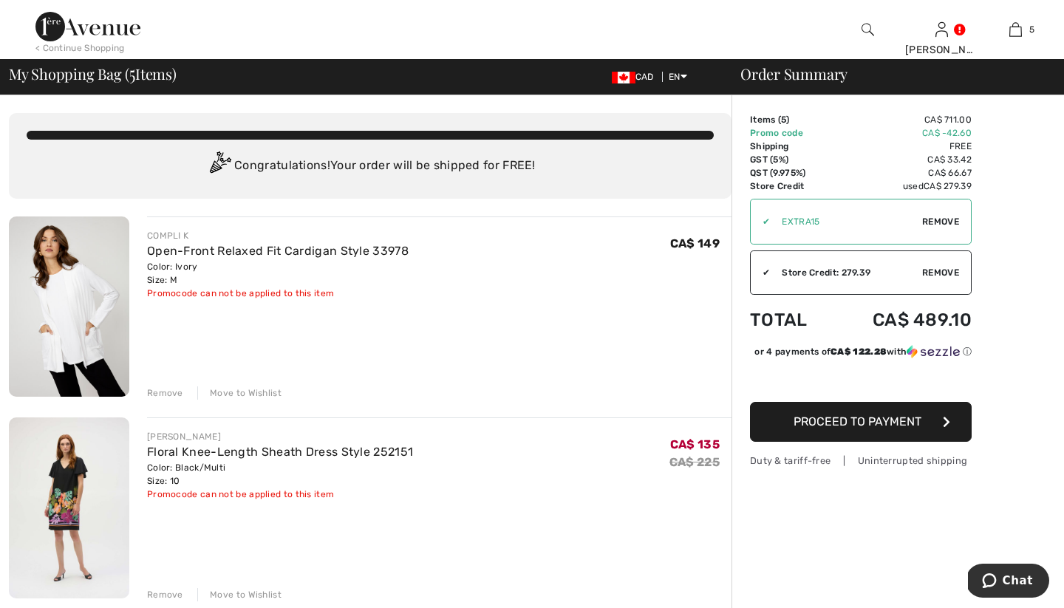
click at [848, 429] on span "Proceed to Payment" at bounding box center [858, 422] width 128 height 14
click at [941, 218] on span "Remove" at bounding box center [940, 221] width 37 height 13
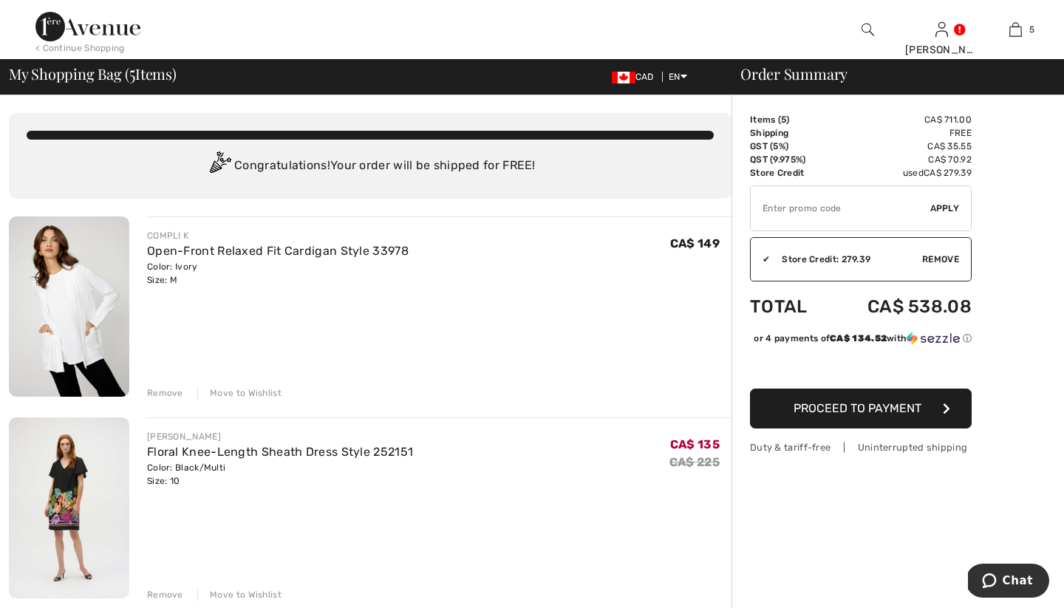
click at [763, 207] on input "TEXT" at bounding box center [841, 208] width 180 height 44
click at [941, 205] on span "Apply" at bounding box center [945, 208] width 30 height 13
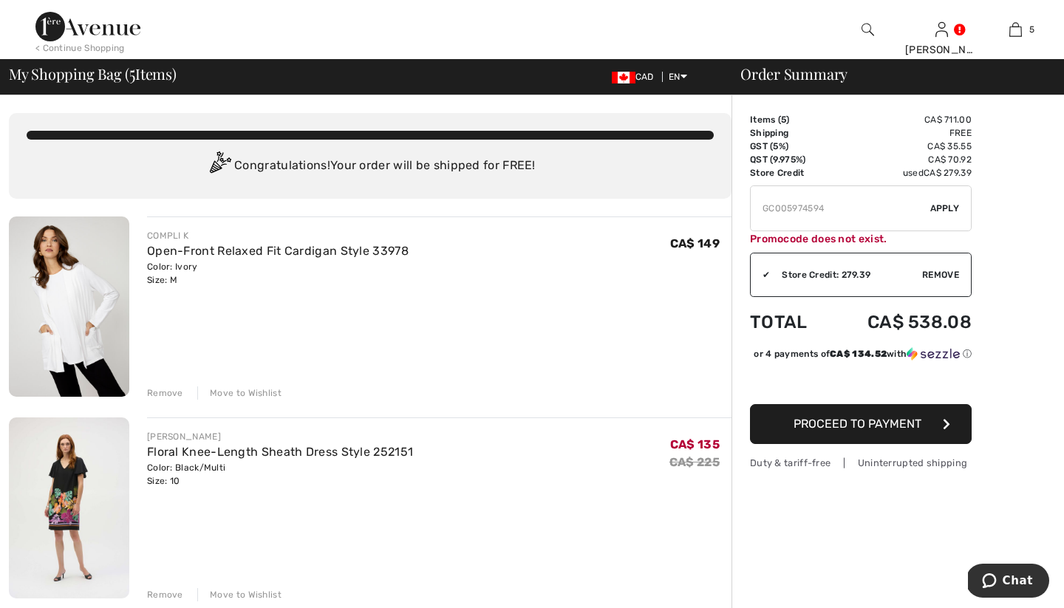
click at [797, 206] on input "TEXT" at bounding box center [841, 208] width 180 height 44
type input "GC005074594"
click at [942, 204] on span "Apply" at bounding box center [945, 208] width 30 height 13
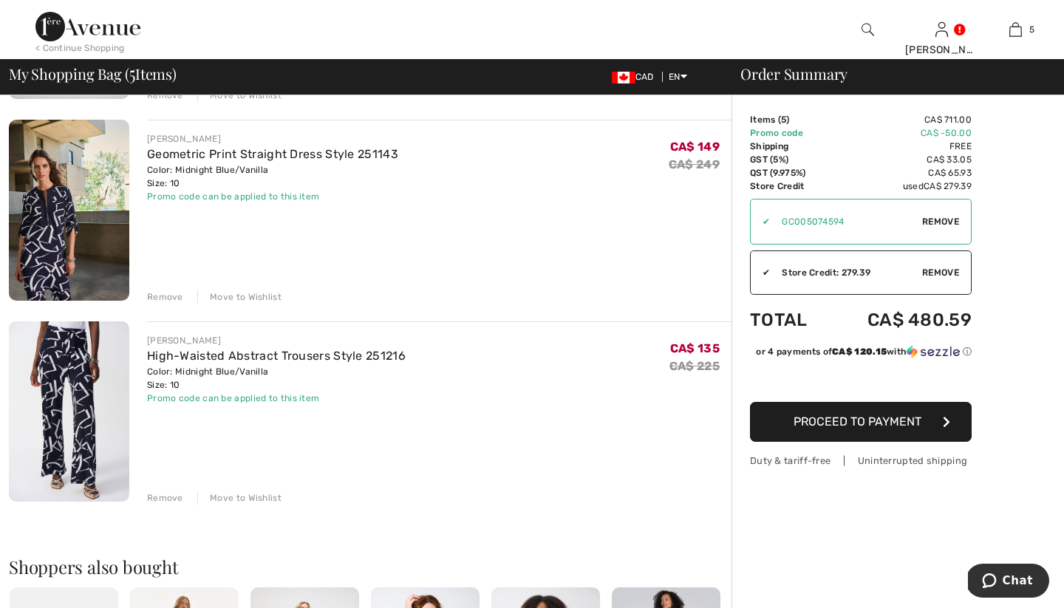
scroll to position [702, 0]
click at [850, 415] on span "Proceed to Payment" at bounding box center [858, 422] width 128 height 14
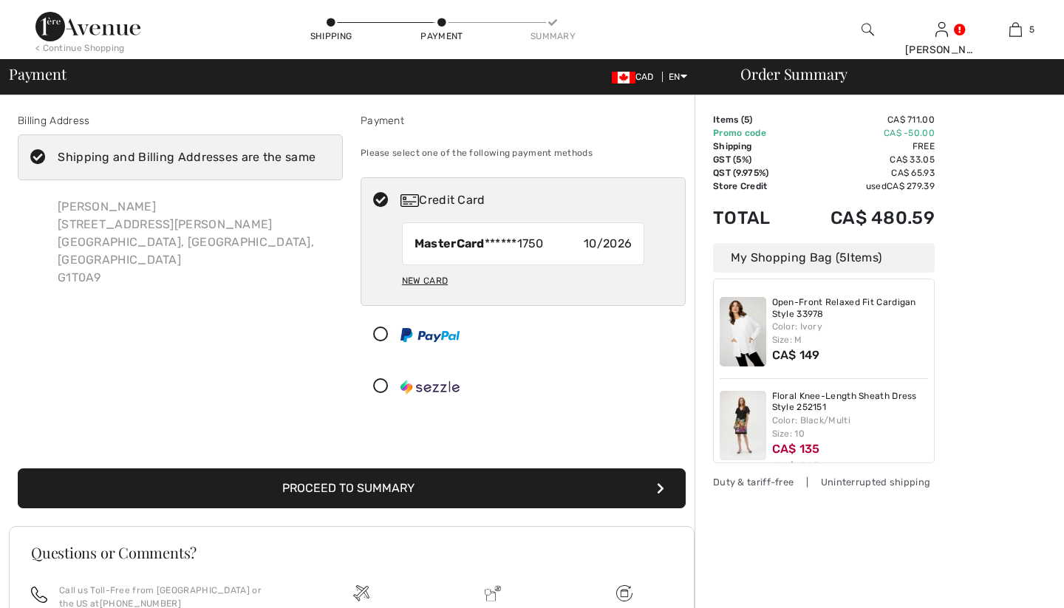
checkbox input "true"
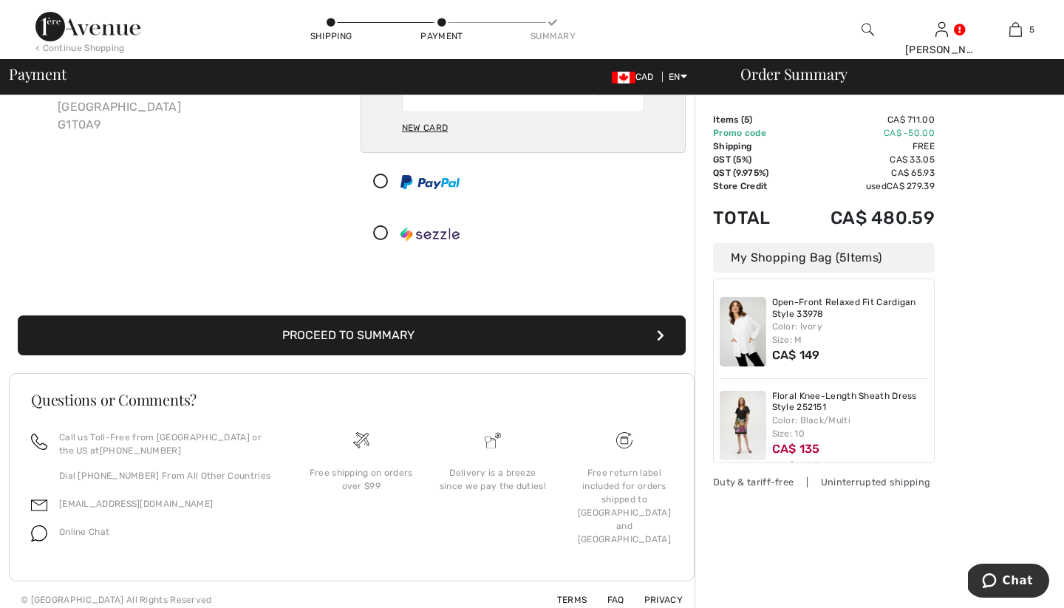
scroll to position [159, 0]
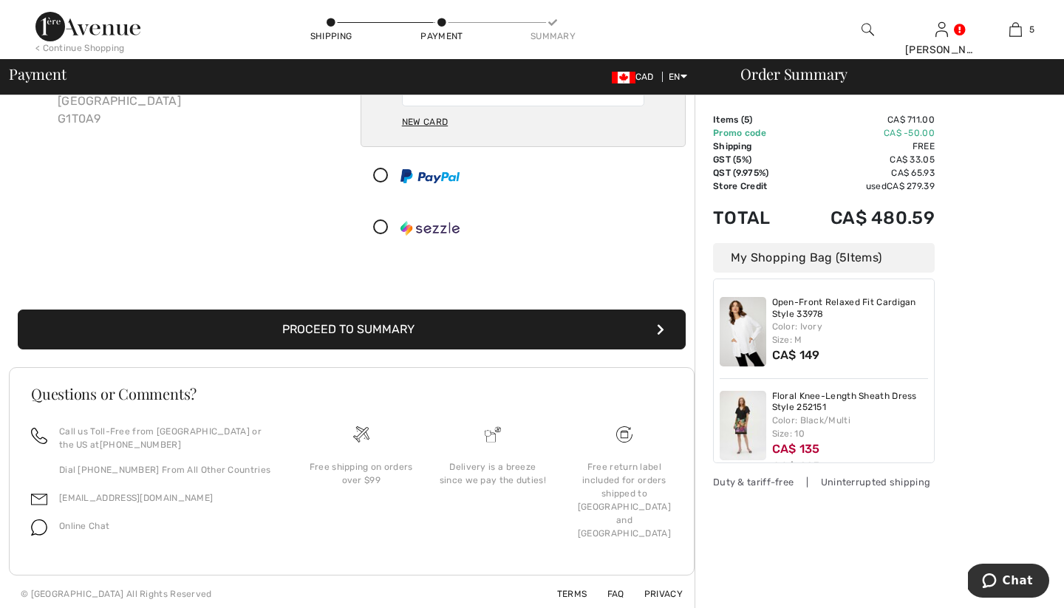
click at [367, 327] on button "Proceed to Summary" at bounding box center [352, 330] width 668 height 40
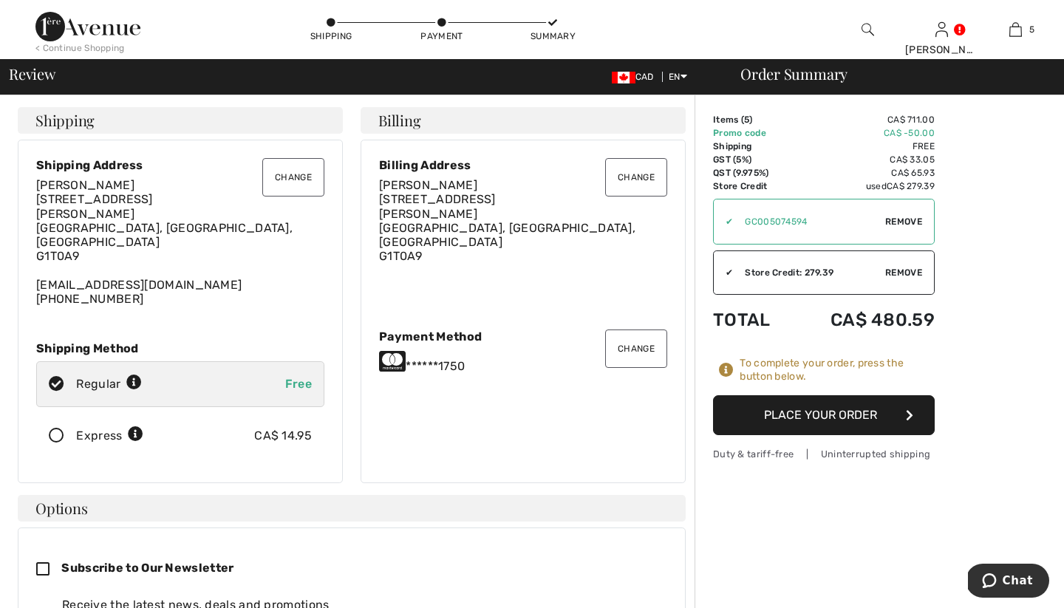
click at [860, 413] on button "Place Your Order" at bounding box center [824, 415] width 222 height 40
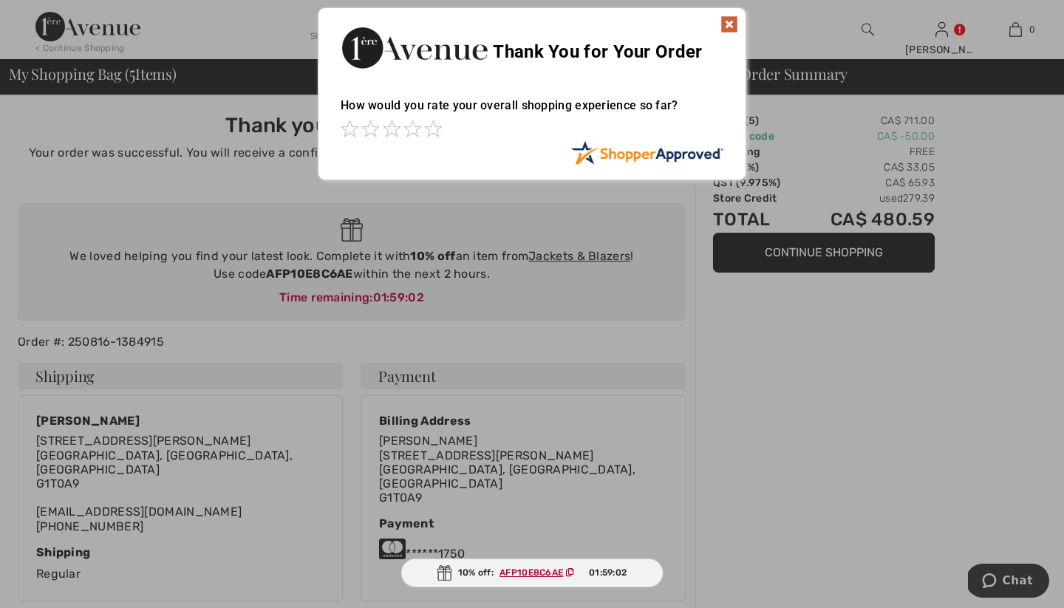
click at [726, 16] on img at bounding box center [730, 25] width 18 height 18
